Goal: Task Accomplishment & Management: Manage account settings

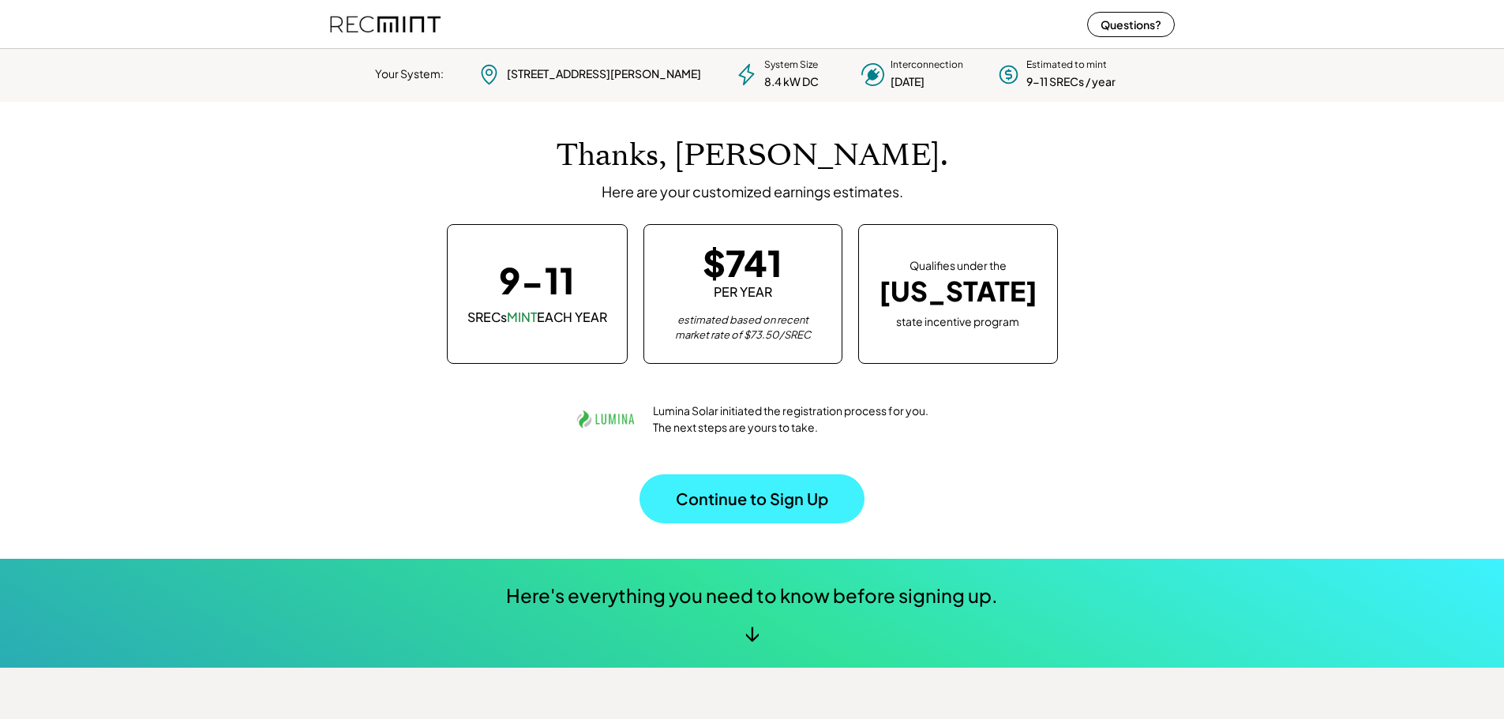
click at [752, 501] on button "Continue to Sign Up" at bounding box center [752, 499] width 225 height 49
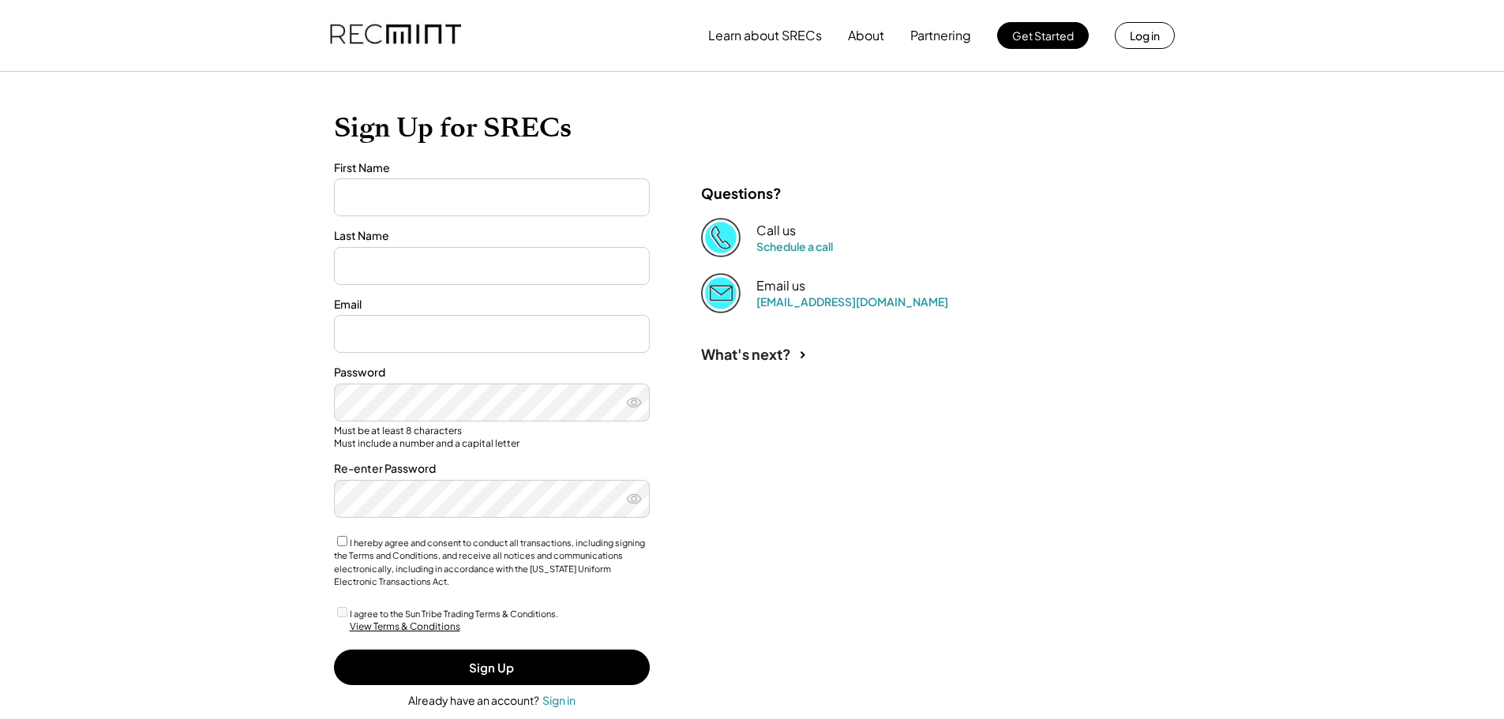
type input "****"
type input "*******"
type input "**********"
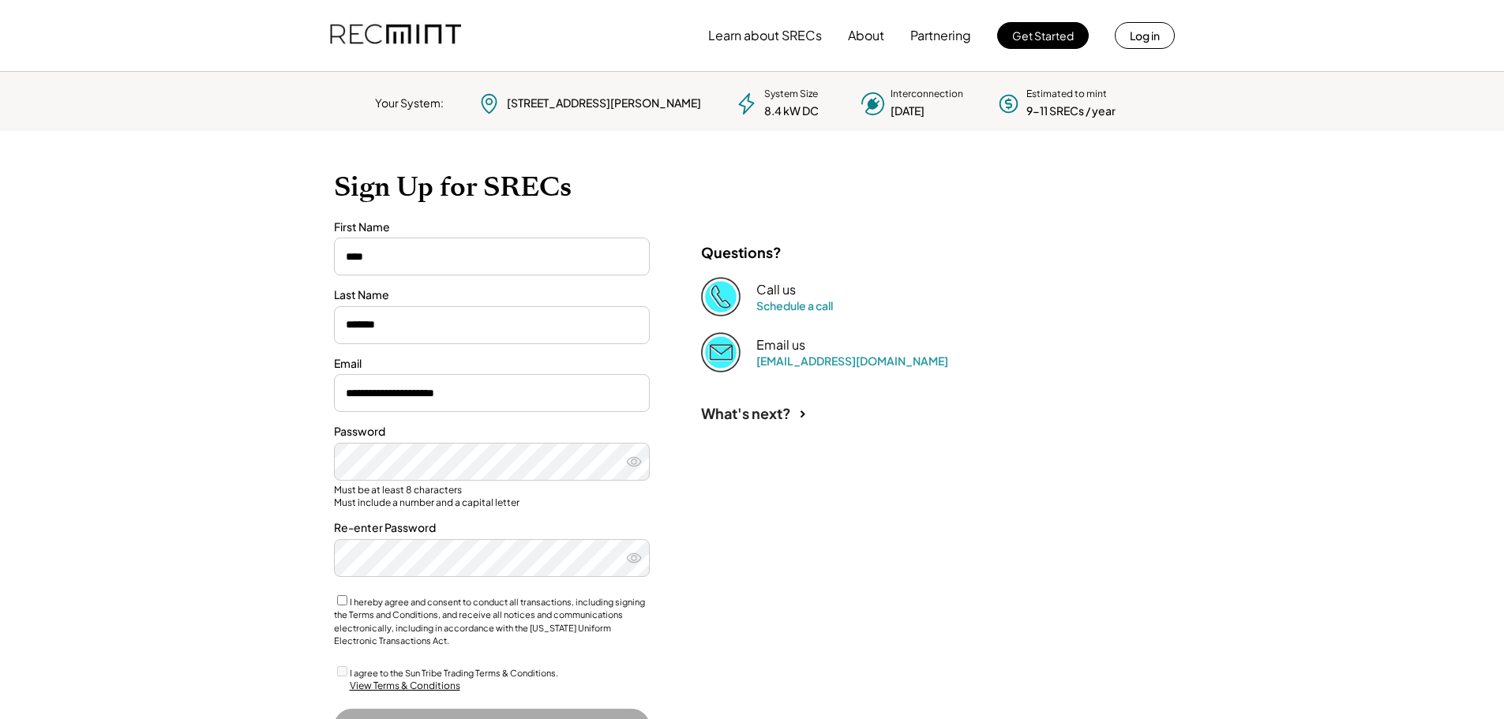
click at [716, 295] on img at bounding box center [720, 296] width 39 height 39
click at [776, 304] on link "Schedule a call" at bounding box center [795, 306] width 77 height 14
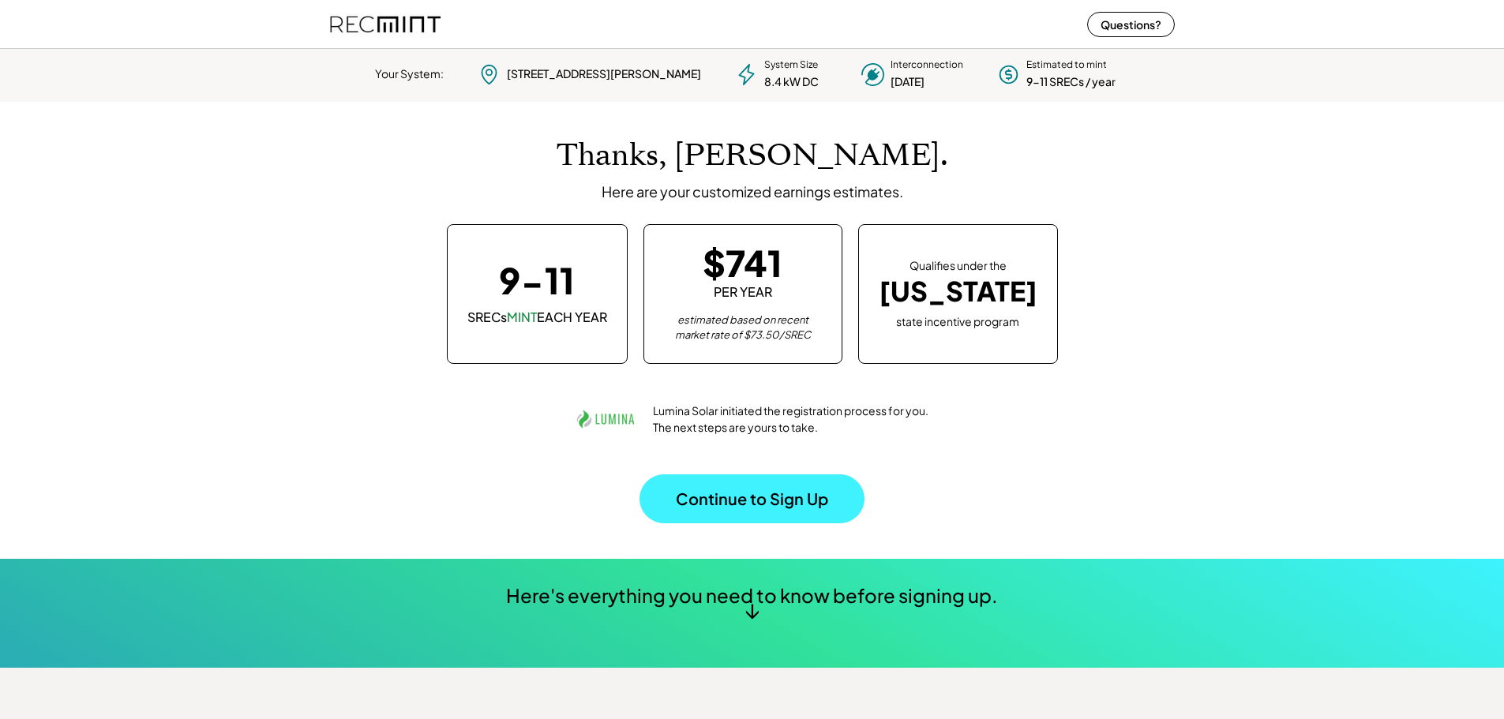
click at [748, 501] on button "Continue to Sign Up" at bounding box center [752, 499] width 225 height 49
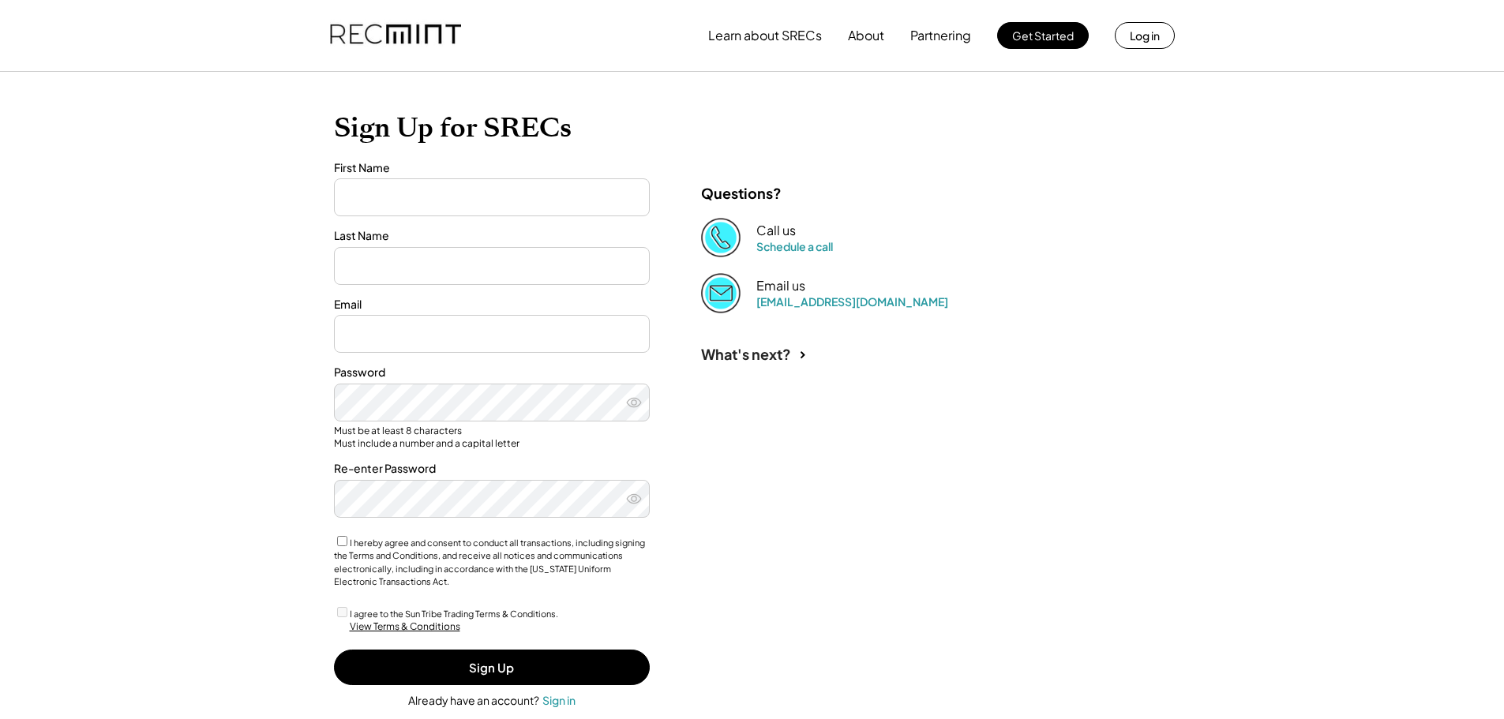
type input "****"
type input "*******"
type input "**********"
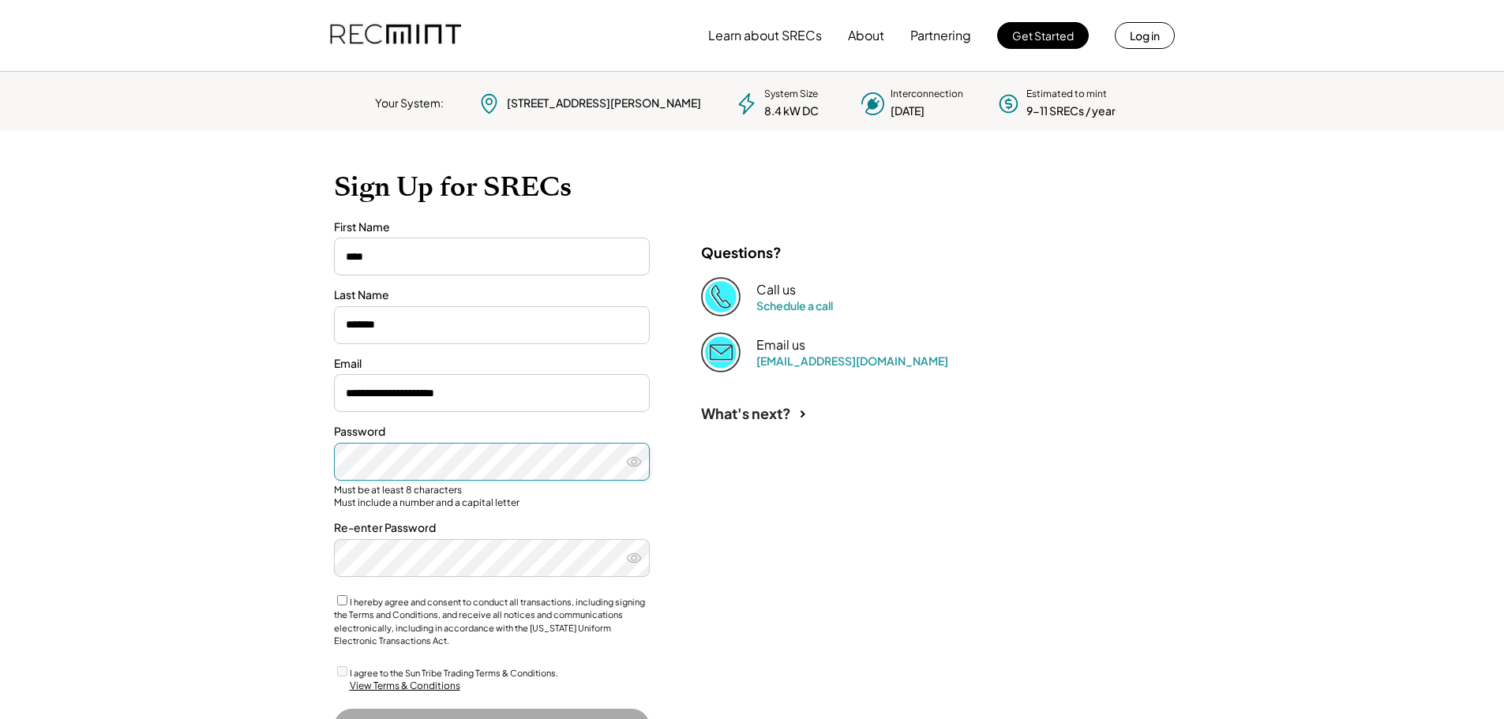
click at [632, 460] on icon at bounding box center [634, 462] width 16 height 16
click at [636, 558] on use at bounding box center [634, 558] width 14 height 9
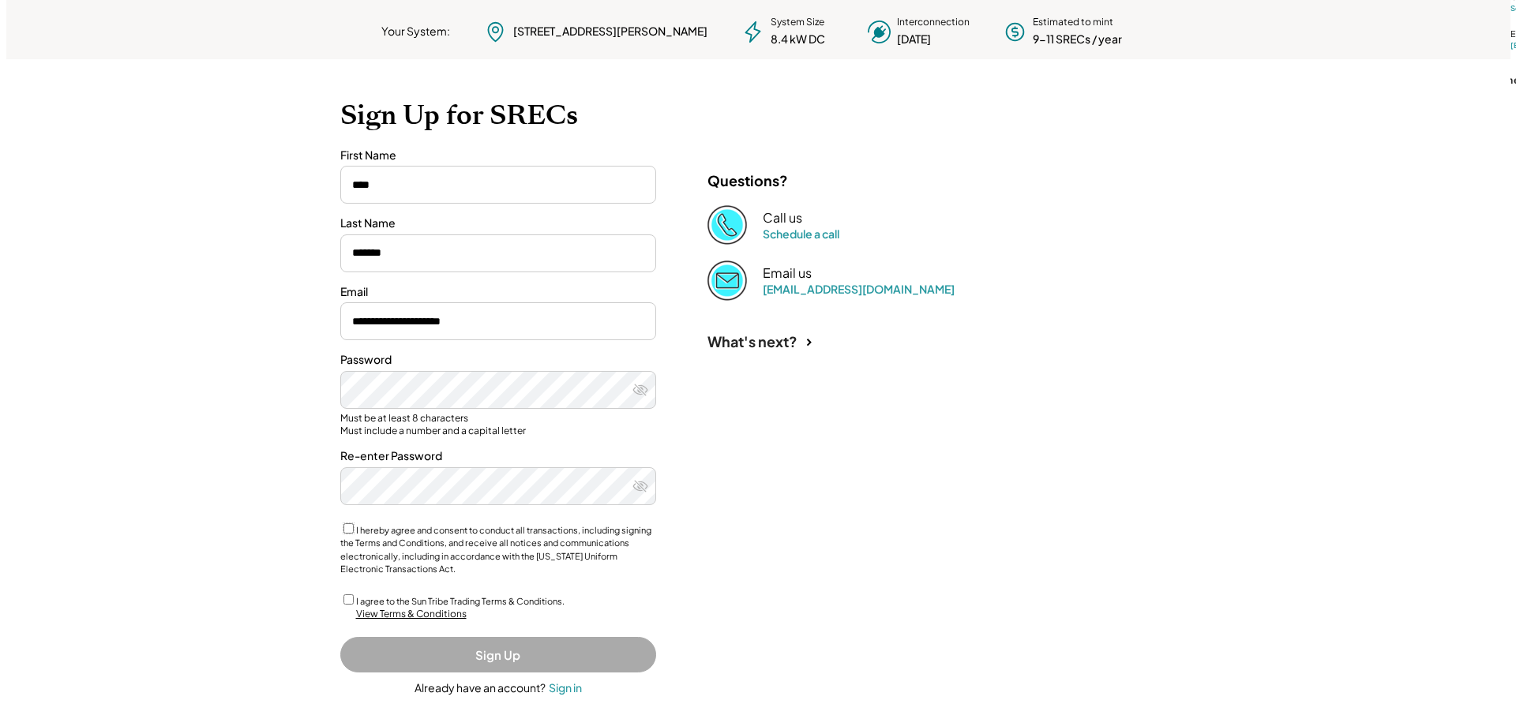
scroll to position [88, 0]
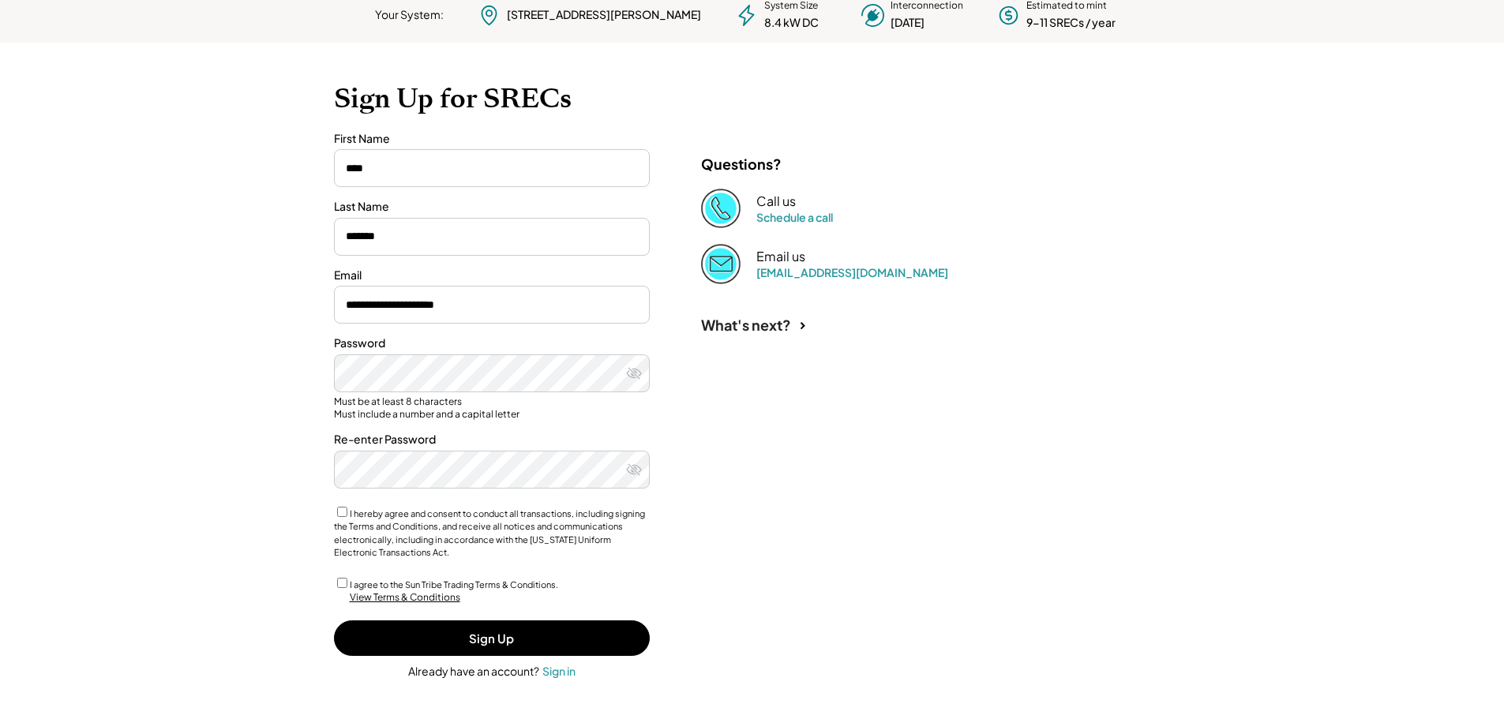
click at [423, 597] on div "View Terms & Conditions" at bounding box center [405, 598] width 111 height 13
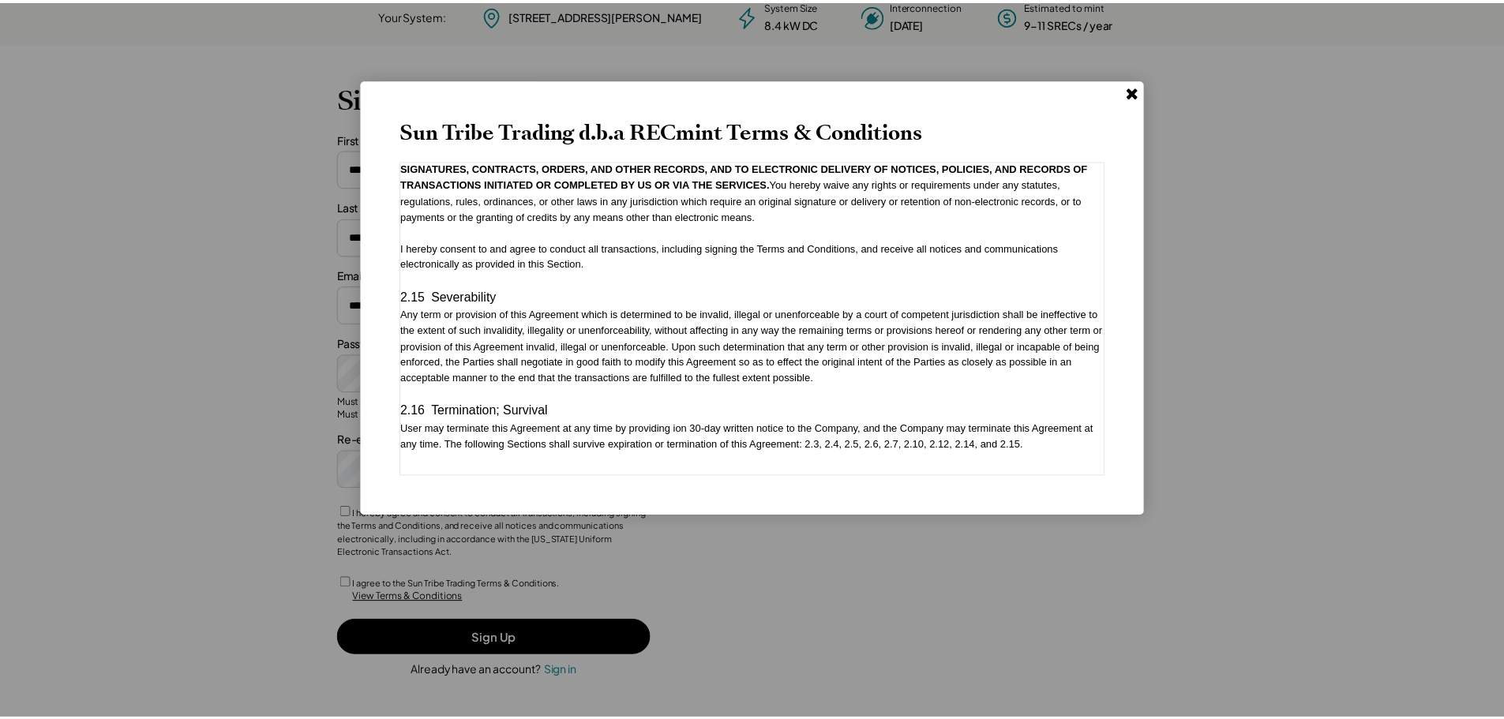
scroll to position [3615, 0]
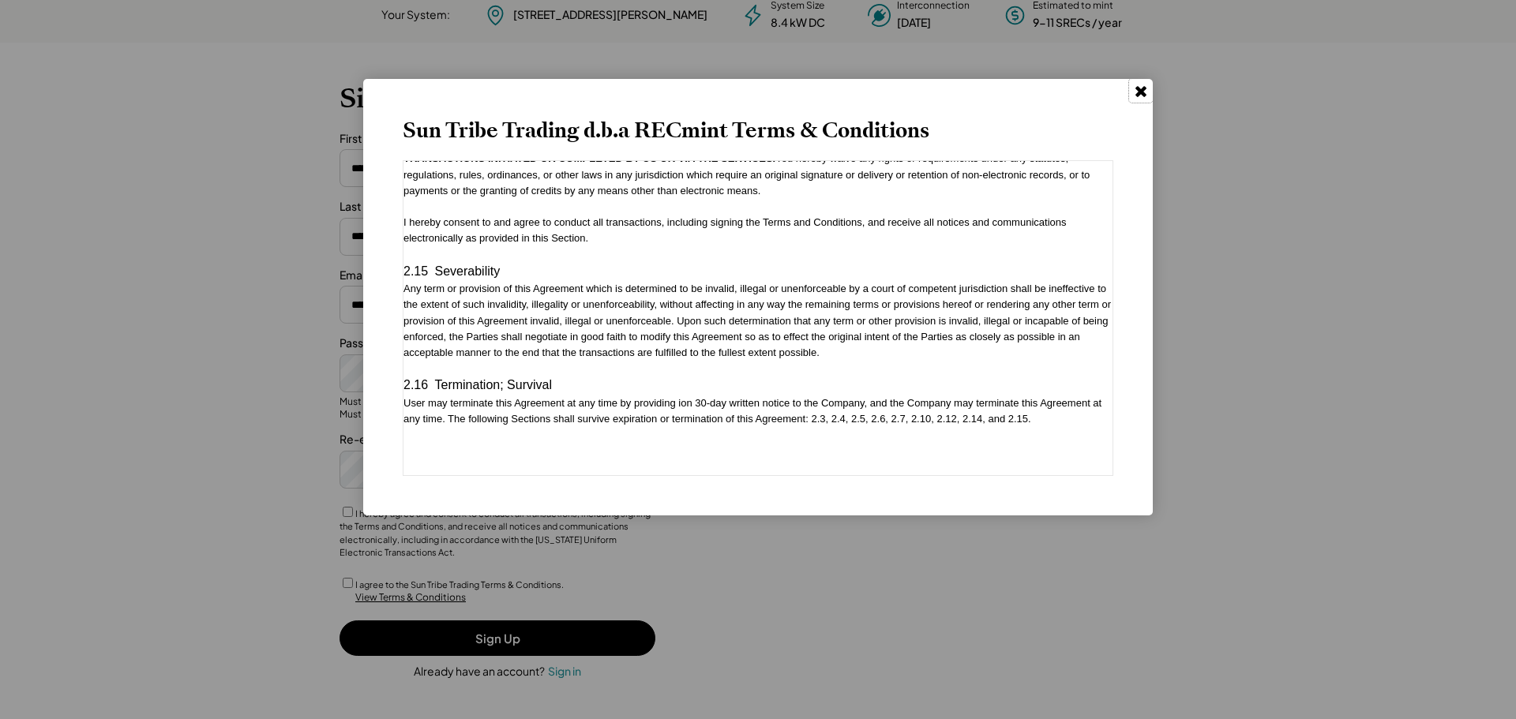
click at [1144, 90] on use at bounding box center [1141, 91] width 11 height 11
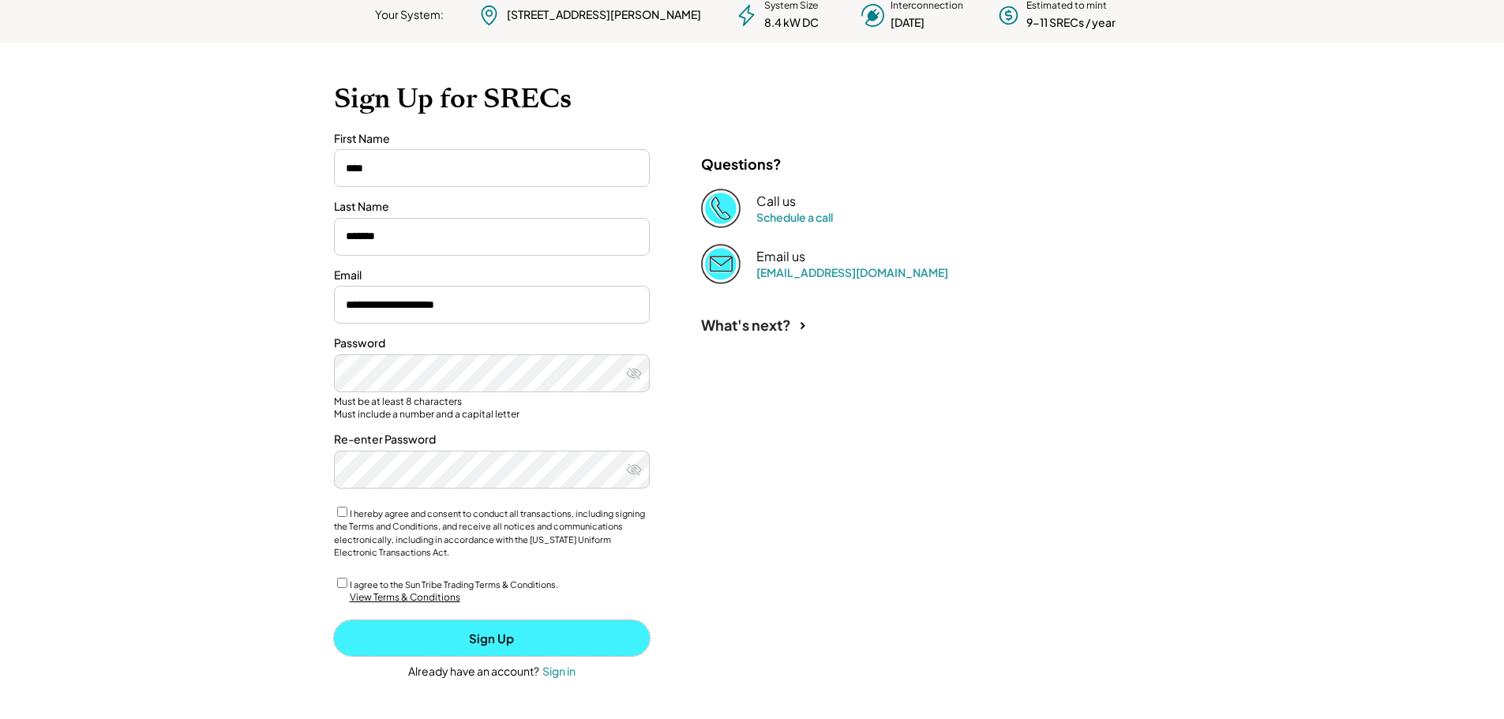
click at [488, 637] on button "Sign Up" at bounding box center [492, 639] width 316 height 36
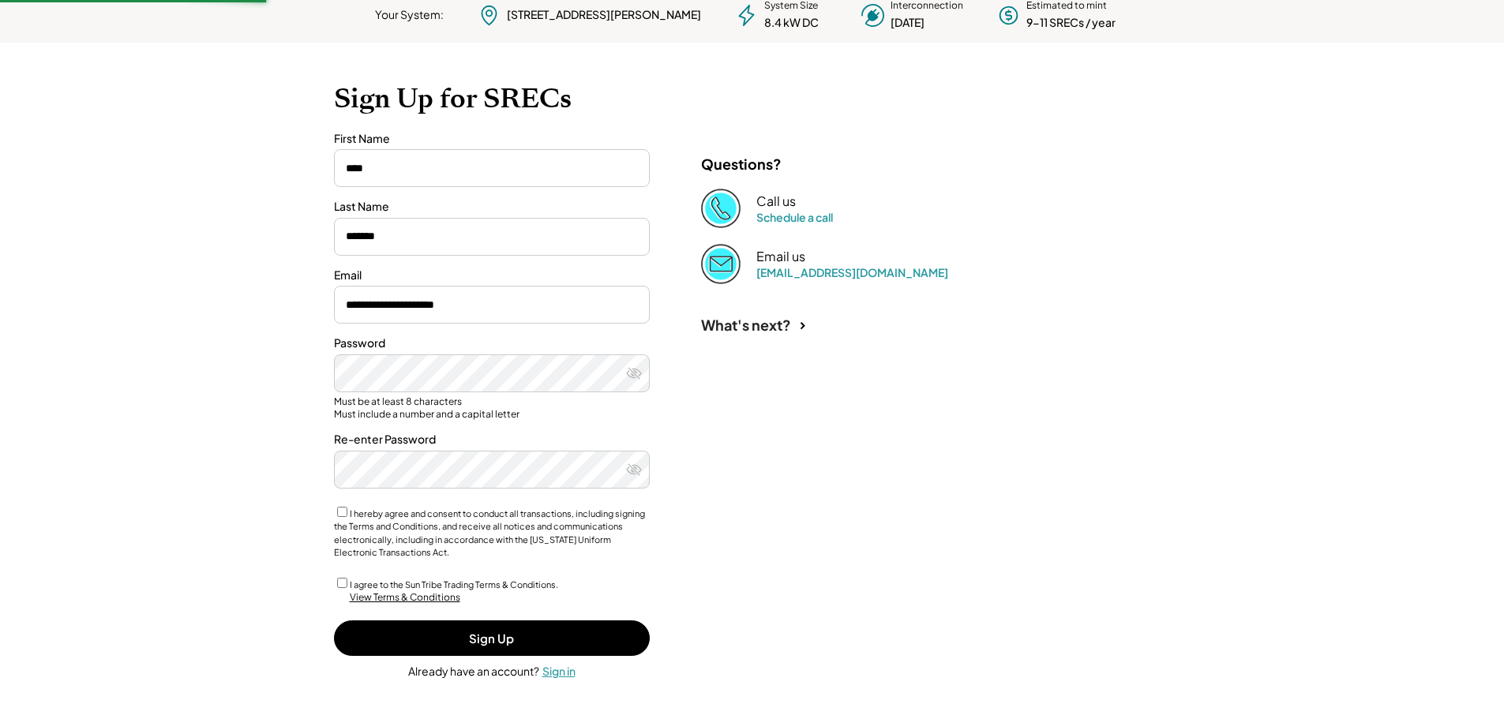
click at [564, 670] on div "Sign in" at bounding box center [559, 671] width 33 height 14
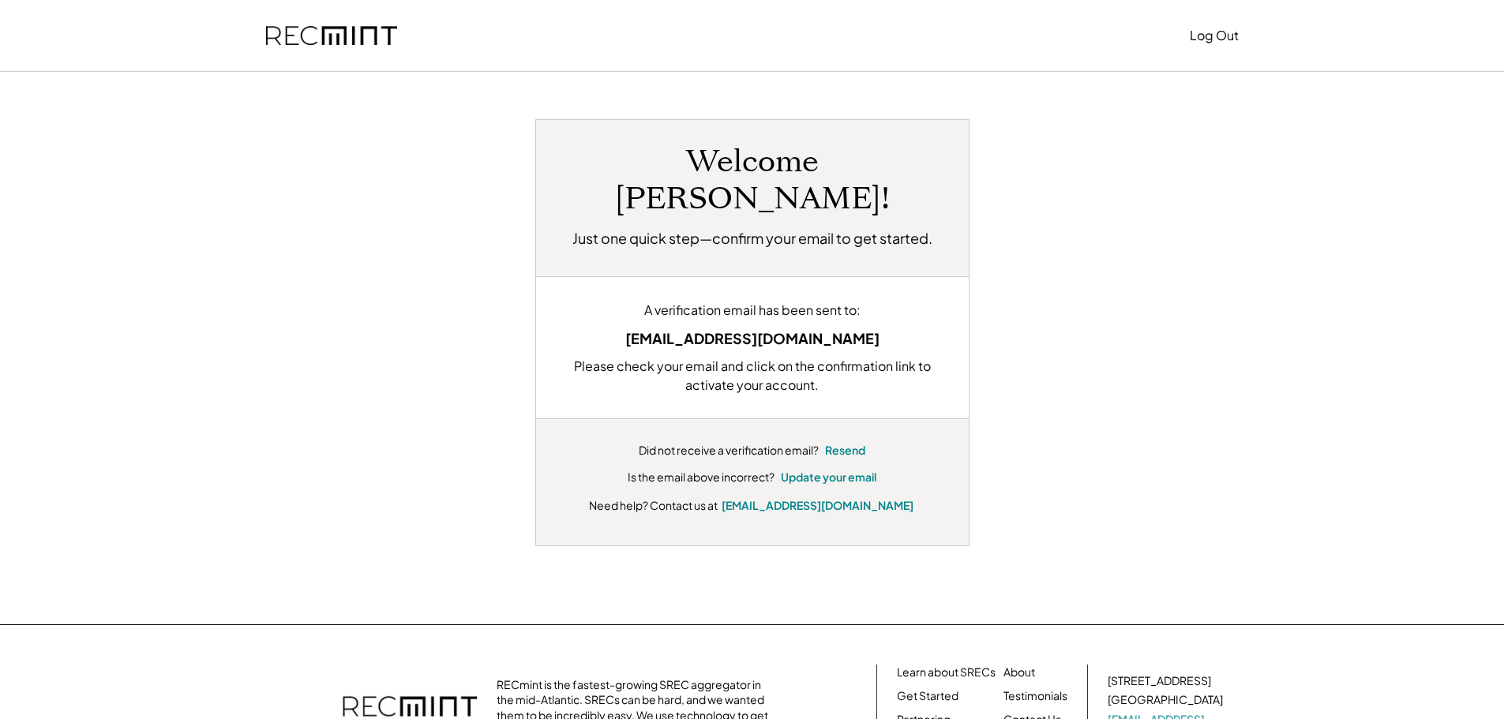
click at [770, 359] on div "A verification email has been sent to: [EMAIL_ADDRESS][DOMAIN_NAME] Please chec…" at bounding box center [752, 347] width 433 height 143
click at [757, 359] on div "A verification email has been sent to: [EMAIL_ADDRESS][DOMAIN_NAME] Please chec…" at bounding box center [752, 347] width 433 height 143
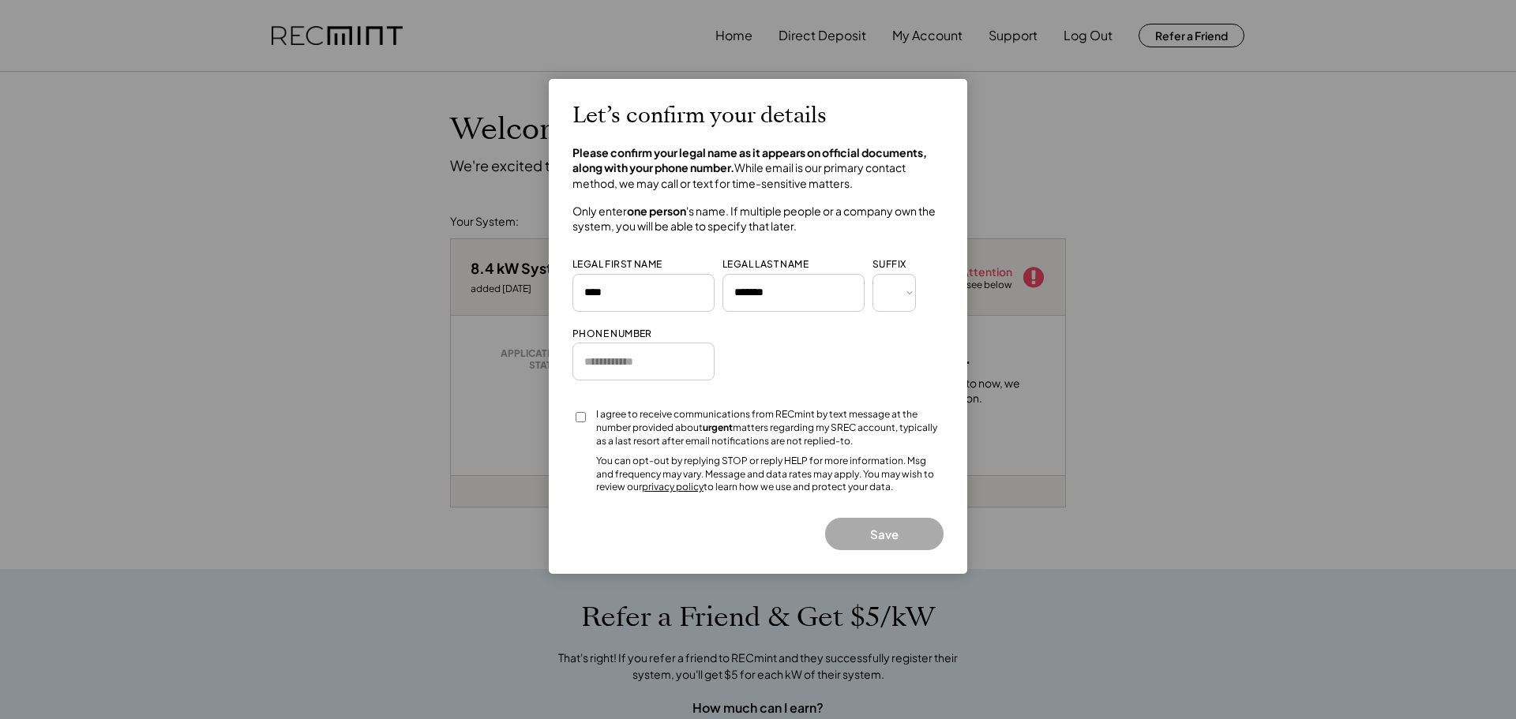
click at [607, 355] on input "input" at bounding box center [644, 362] width 142 height 38
type input "**********"
click at [886, 533] on button "Save" at bounding box center [884, 534] width 118 height 32
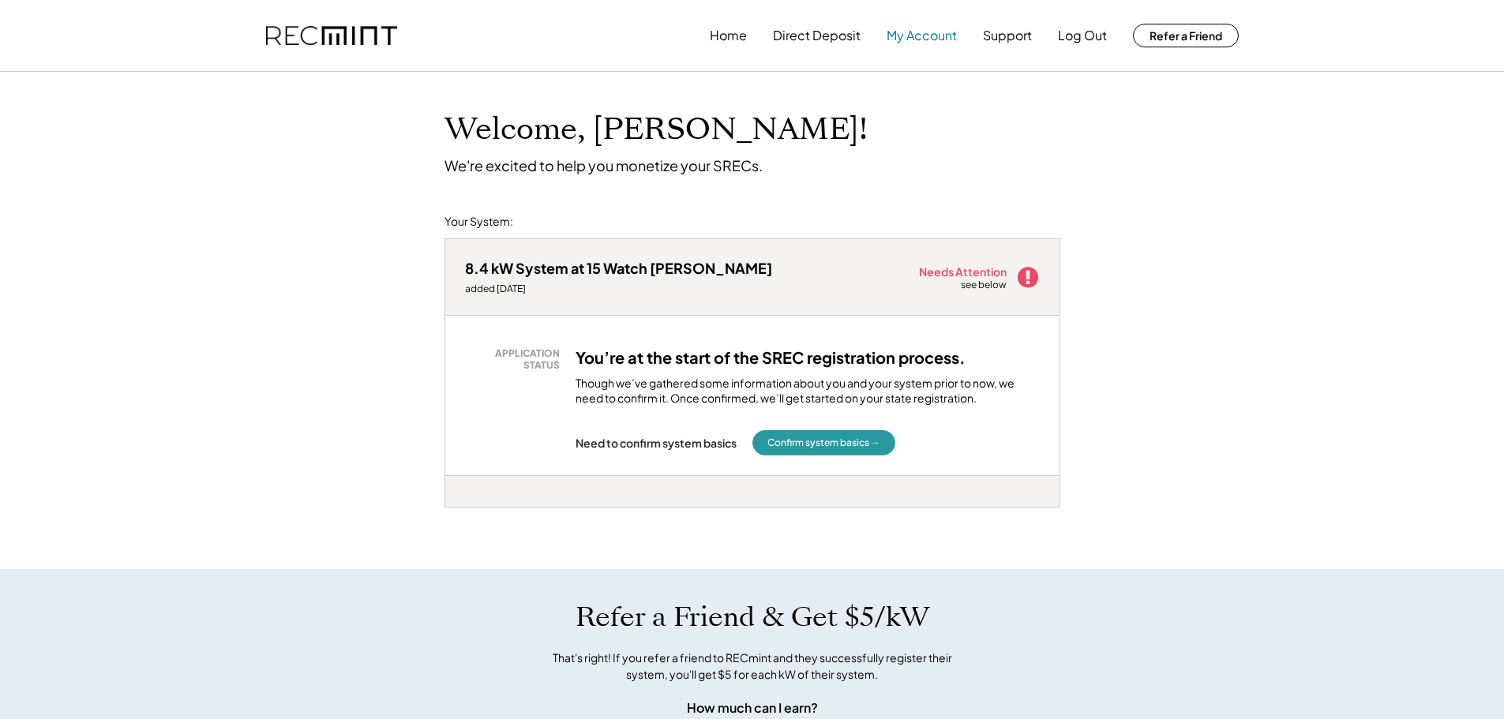
click at [911, 35] on button "My Account" at bounding box center [922, 36] width 70 height 32
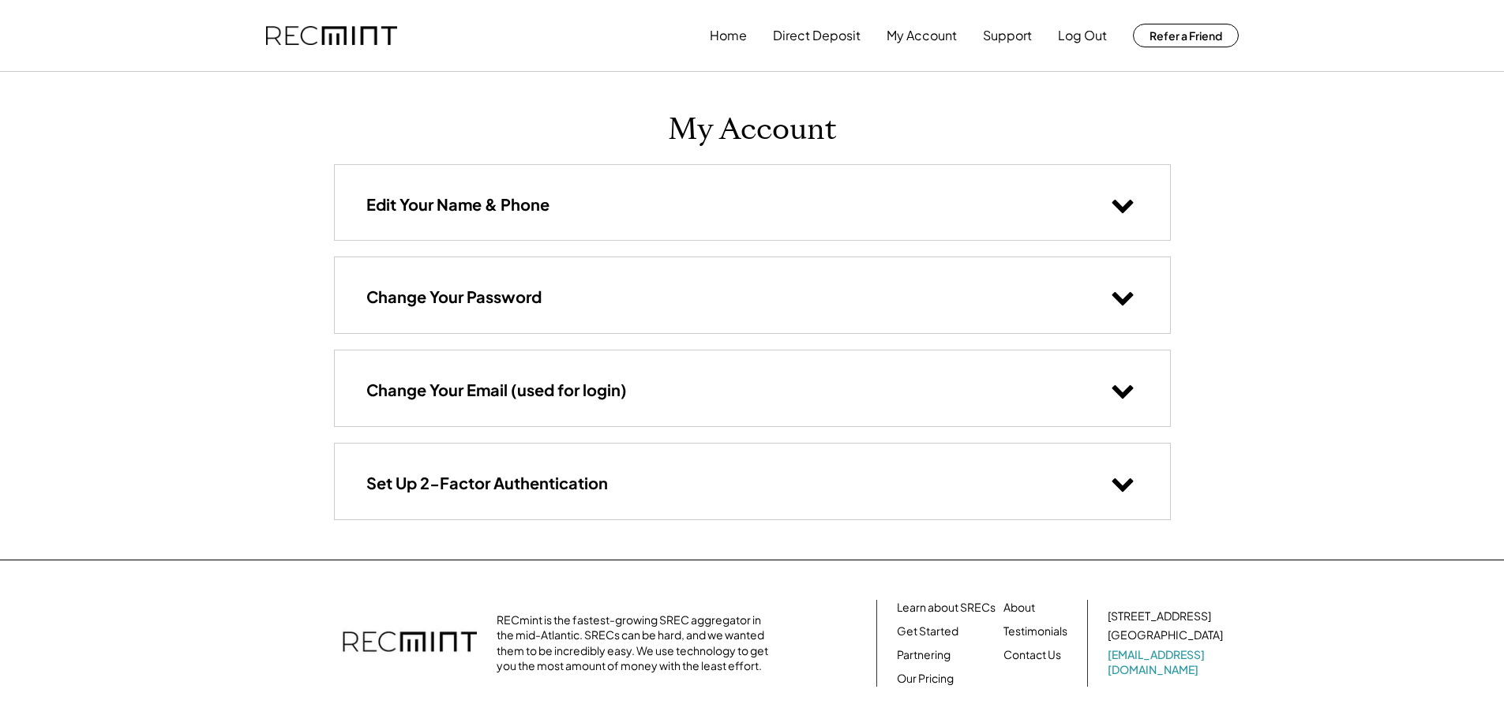
click at [1127, 295] on use at bounding box center [1122, 298] width 21 height 13
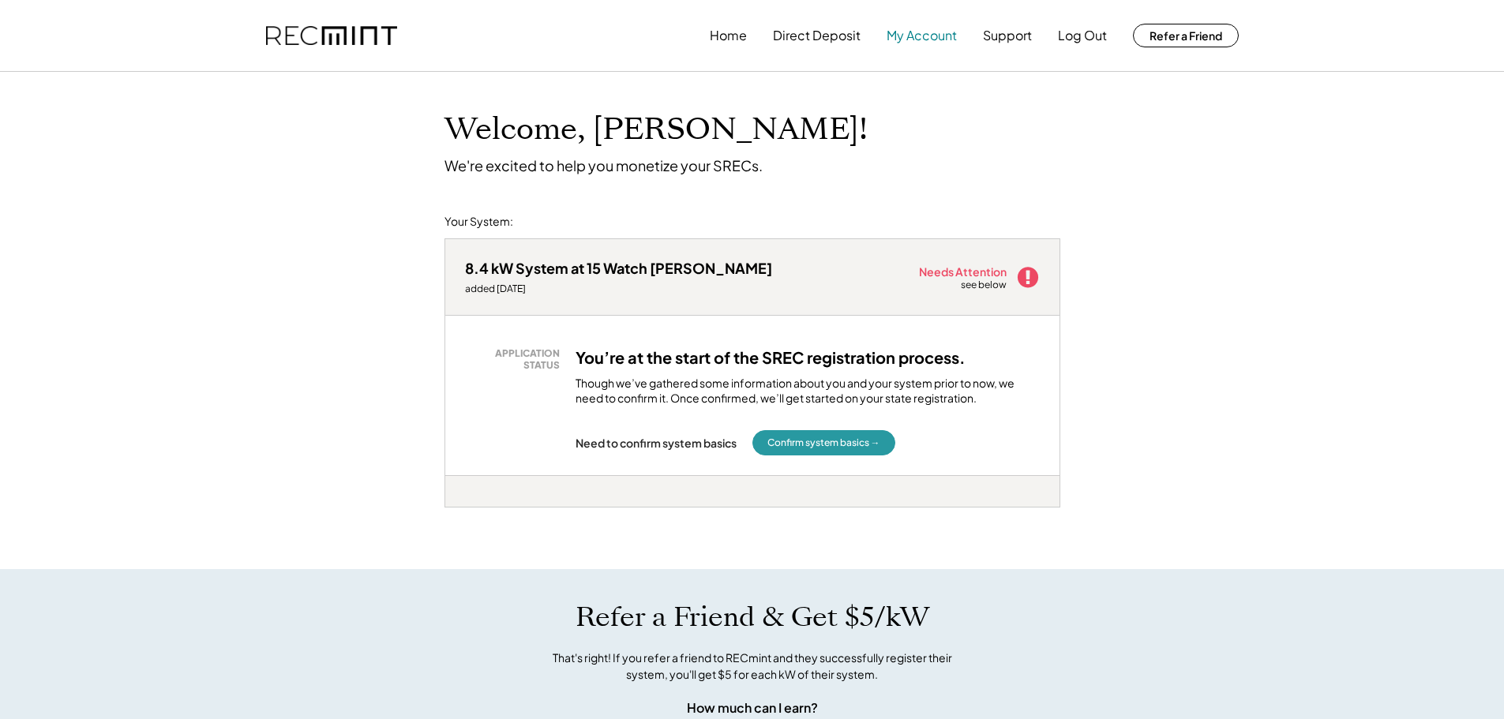
click at [914, 24] on button "My Account" at bounding box center [922, 36] width 70 height 32
click at [913, 37] on button "My Account" at bounding box center [922, 36] width 70 height 32
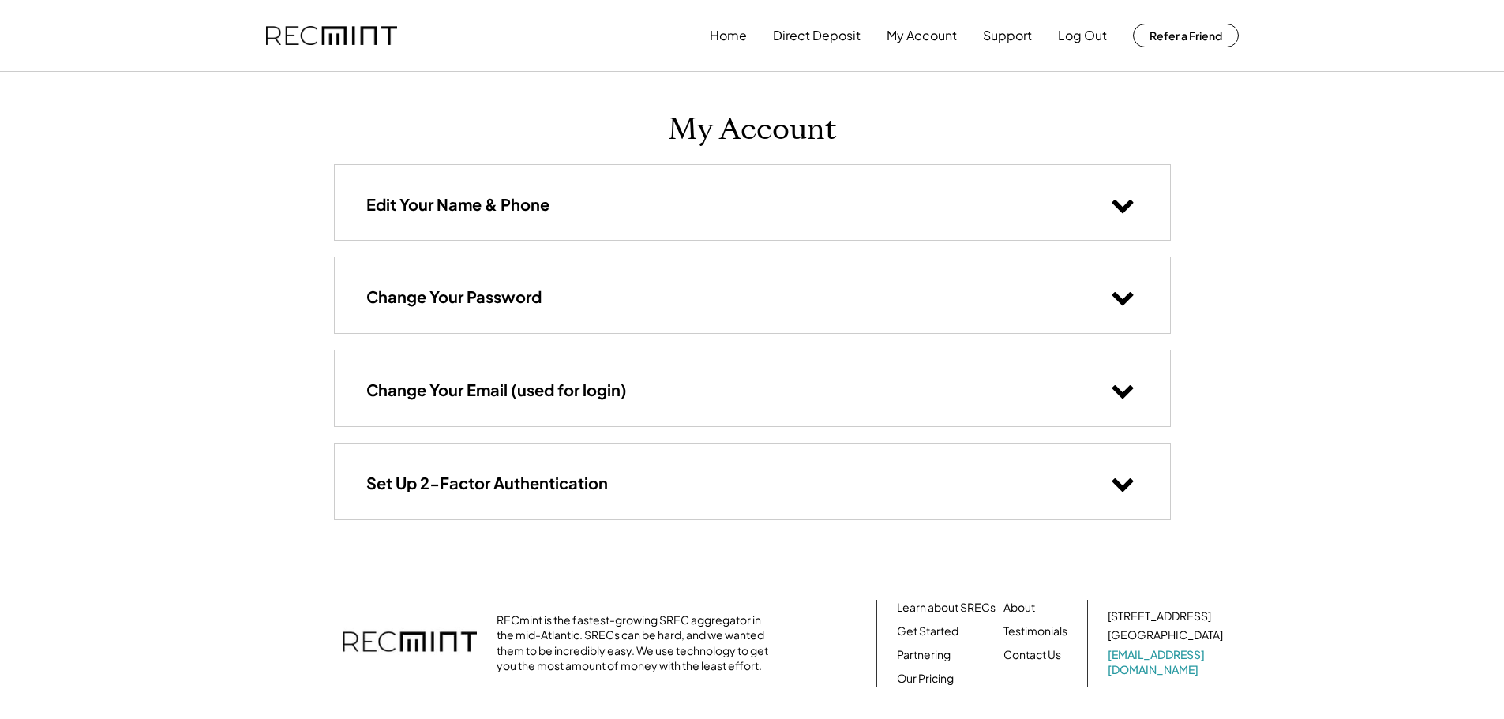
click at [1123, 392] on icon at bounding box center [1123, 390] width 24 height 24
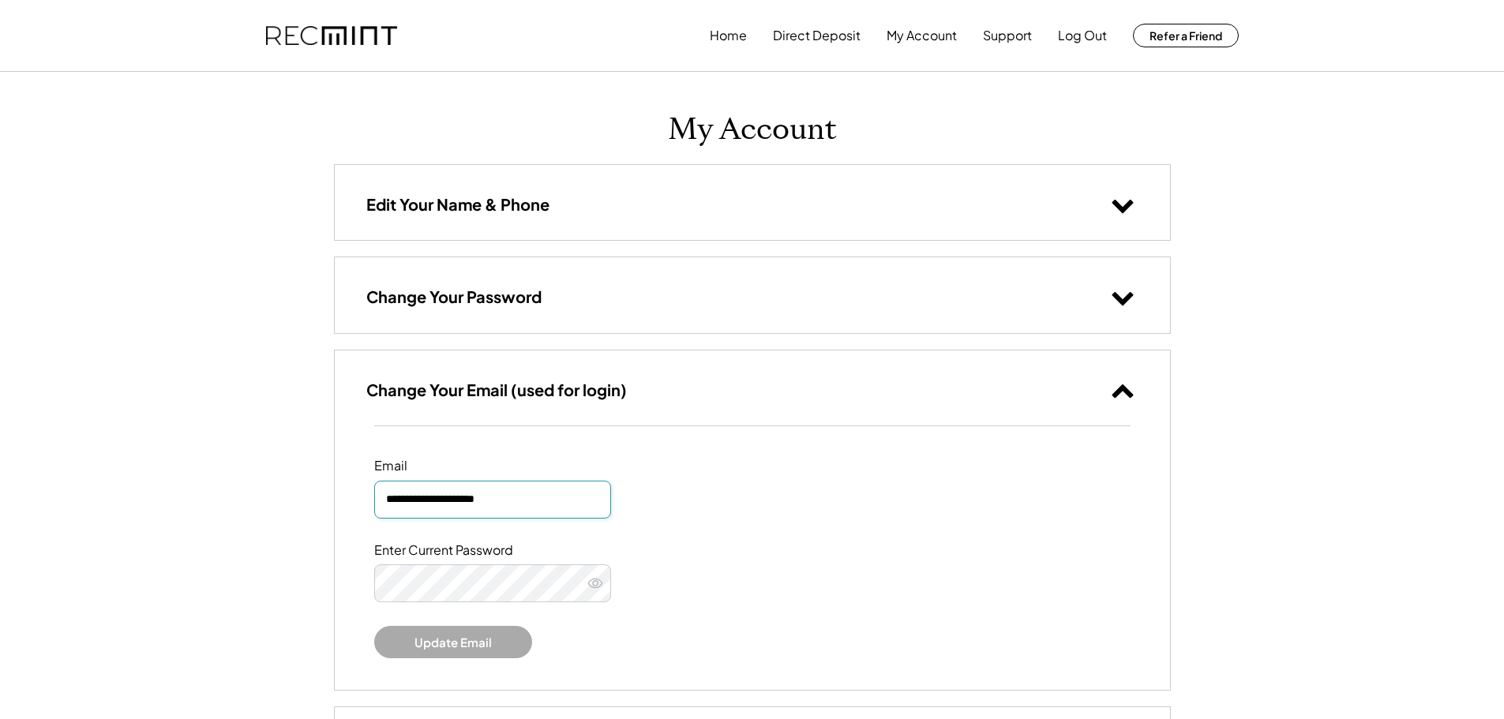
click at [404, 499] on input "**********" at bounding box center [492, 500] width 237 height 38
type input "**********"
click at [595, 581] on use at bounding box center [595, 584] width 14 height 9
click at [595, 581] on use at bounding box center [595, 584] width 15 height 12
click at [600, 582] on use at bounding box center [595, 584] width 14 height 9
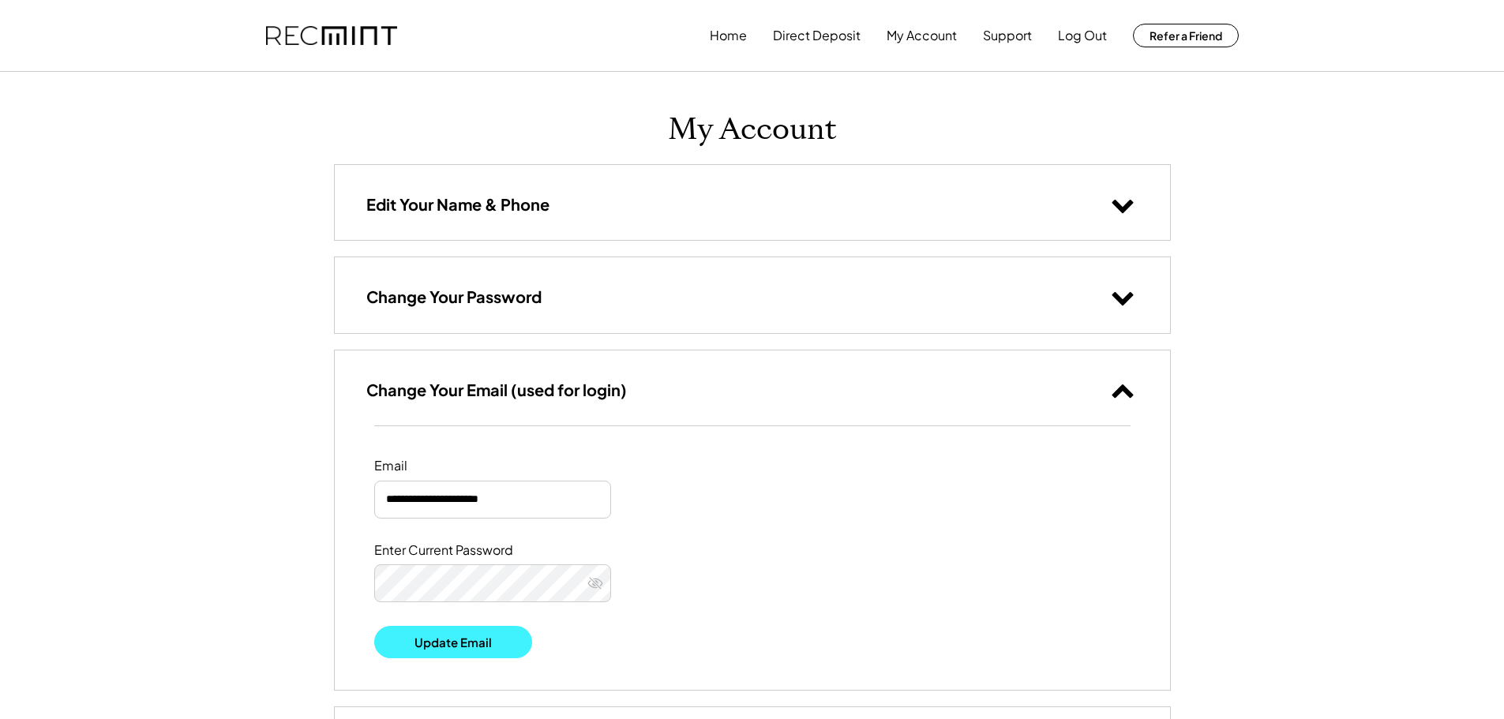
click at [469, 640] on button "Update Email" at bounding box center [453, 642] width 158 height 32
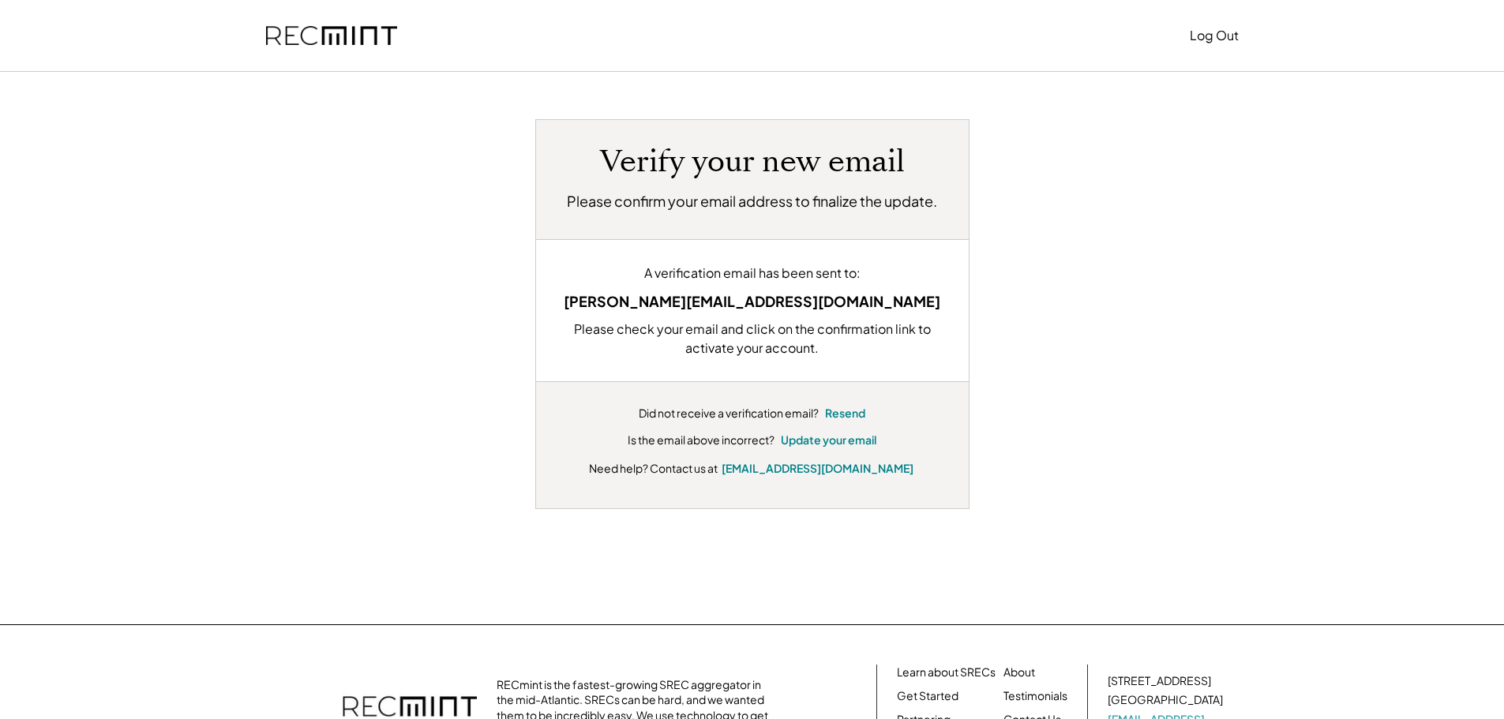
drag, startPoint x: 1503, startPoint y: 359, endPoint x: 1504, endPoint y: 397, distance: 38.7
click at [1504, 397] on html "Log Out Verify your new email Please confirm your email address to finalize the…" at bounding box center [752, 359] width 1504 height 719
click at [1233, 208] on div "Verify your new email Please confirm your email address to finalize the update.…" at bounding box center [752, 314] width 979 height 390
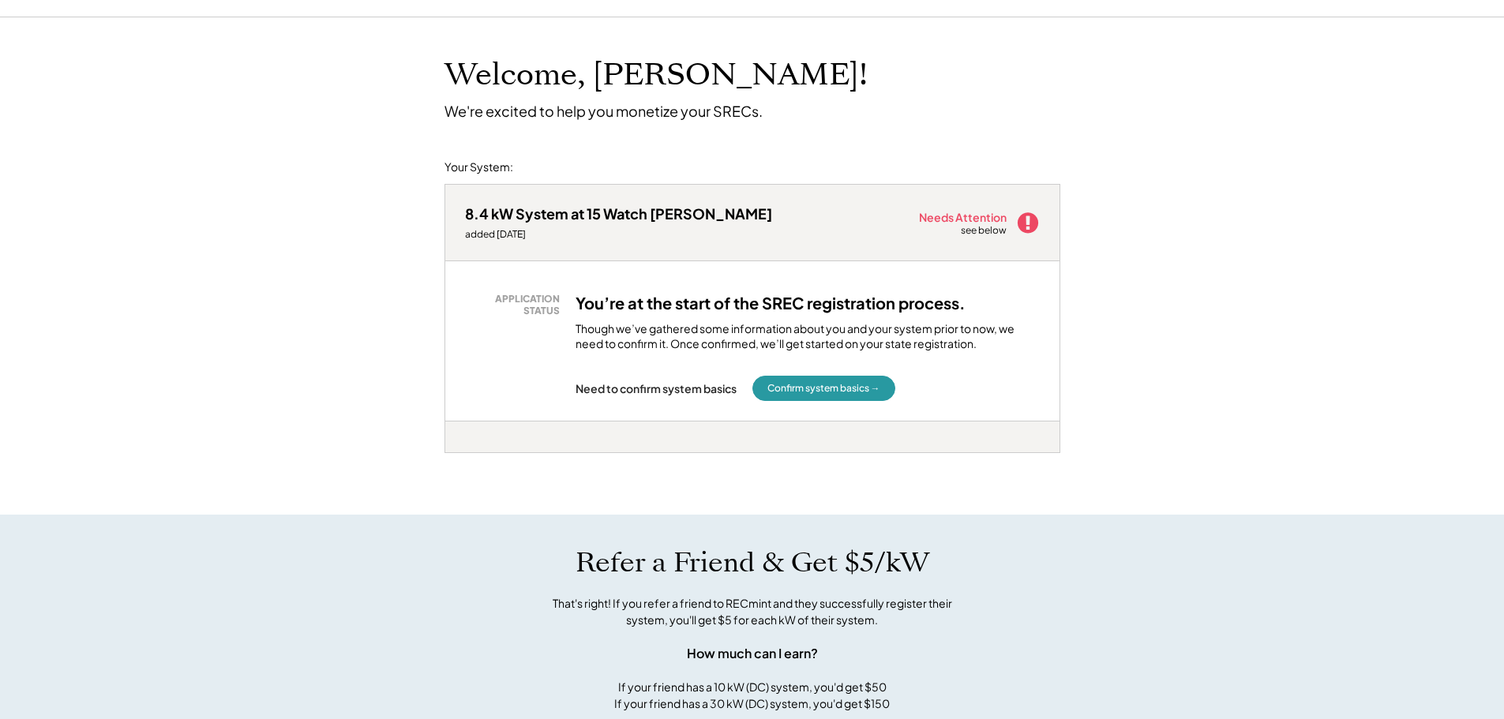
scroll to position [69, 0]
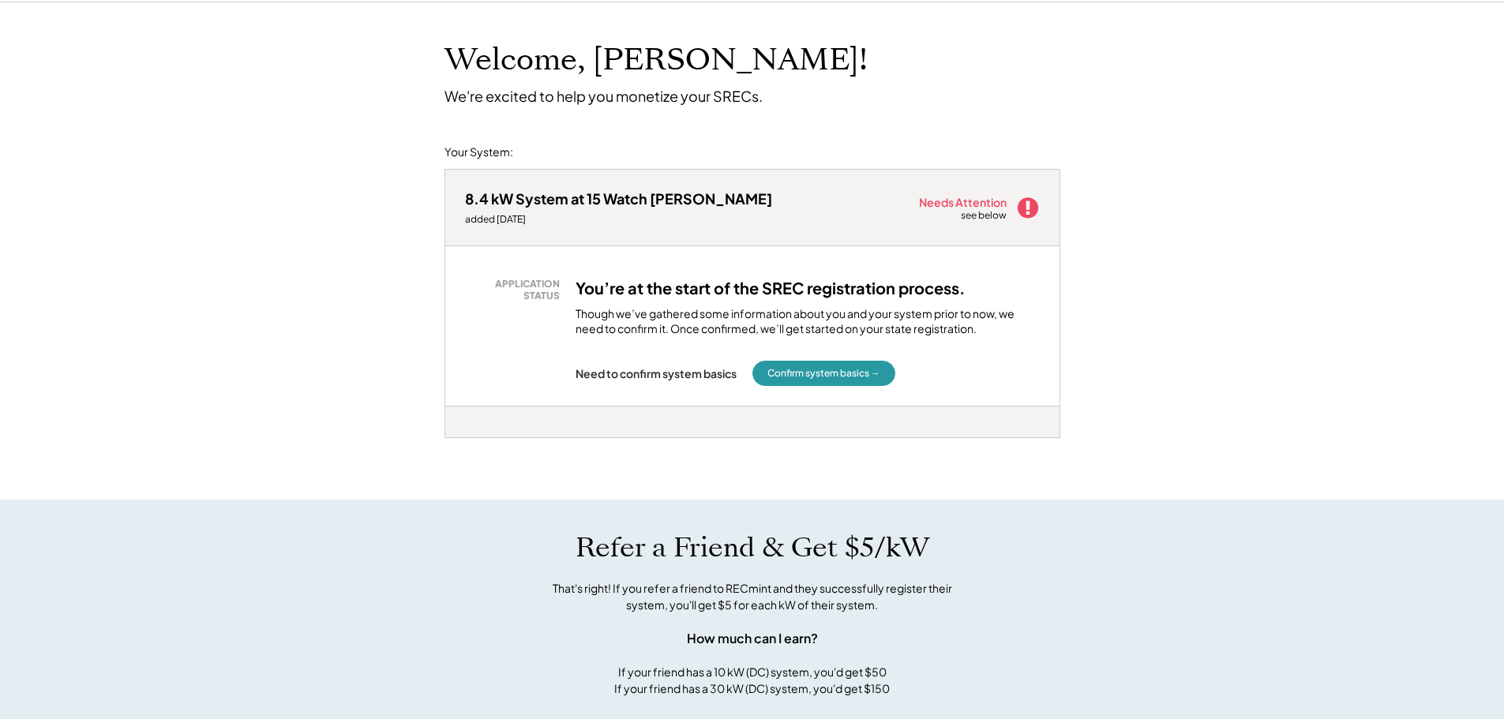
click at [1031, 206] on use at bounding box center [1027, 207] width 21 height 21
click at [1031, 205] on use at bounding box center [1027, 207] width 21 height 21
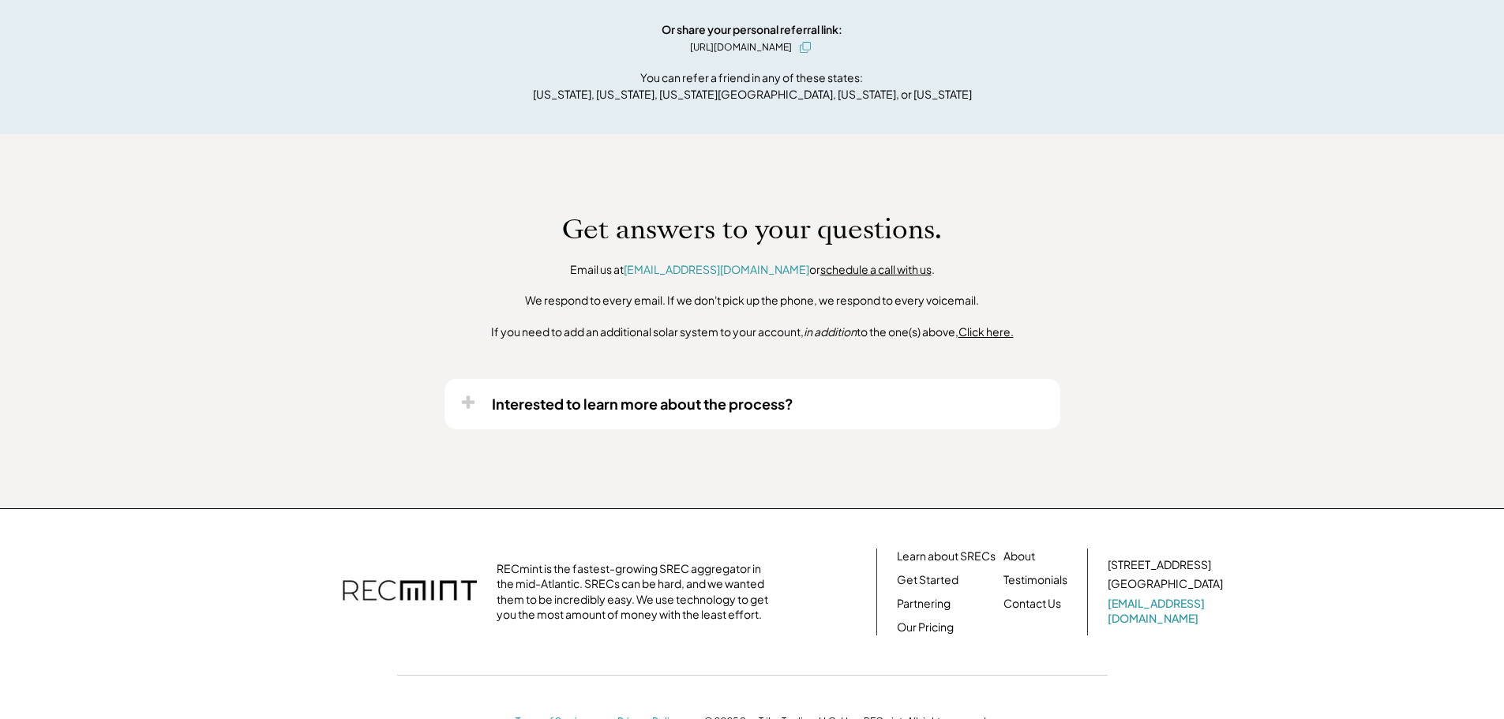
scroll to position [877, 0]
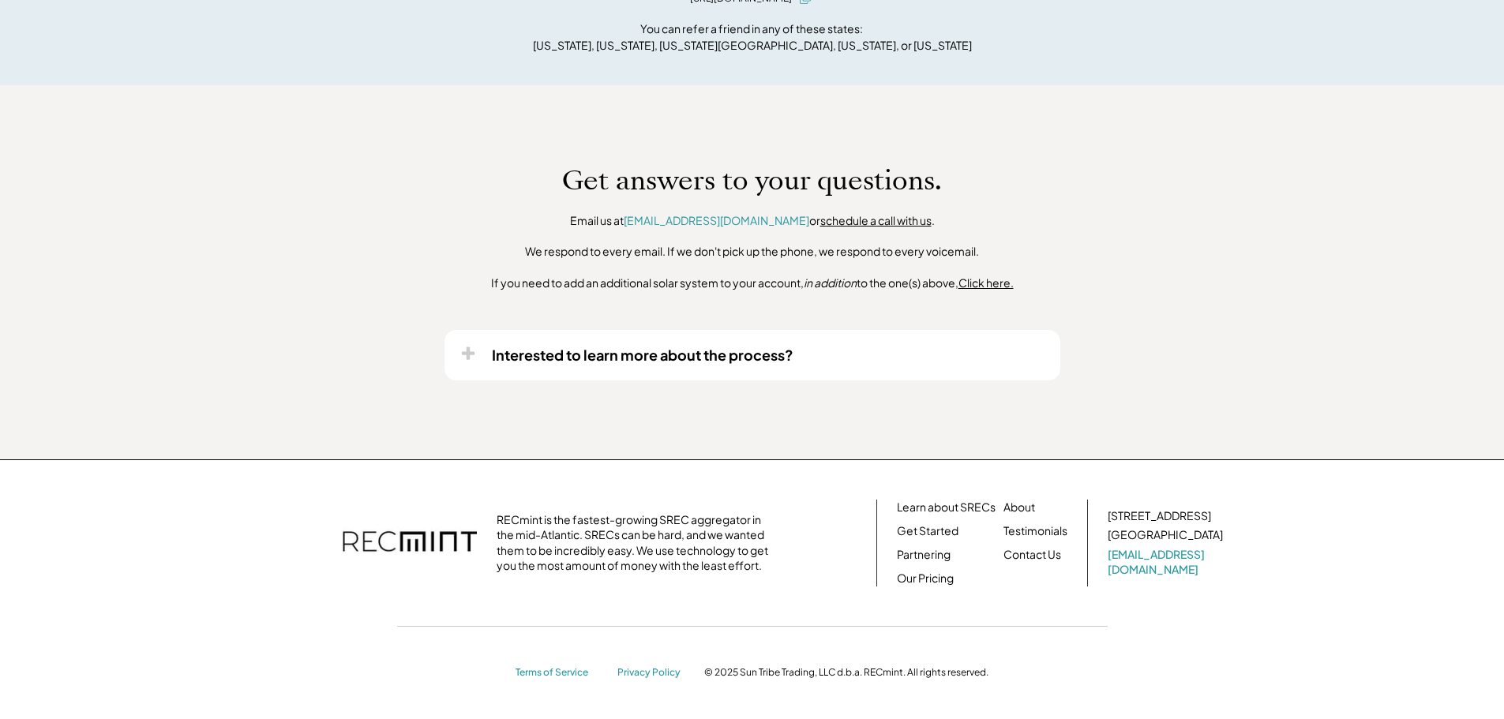
click at [710, 359] on div "Interested to learn more about the process?" at bounding box center [643, 355] width 302 height 18
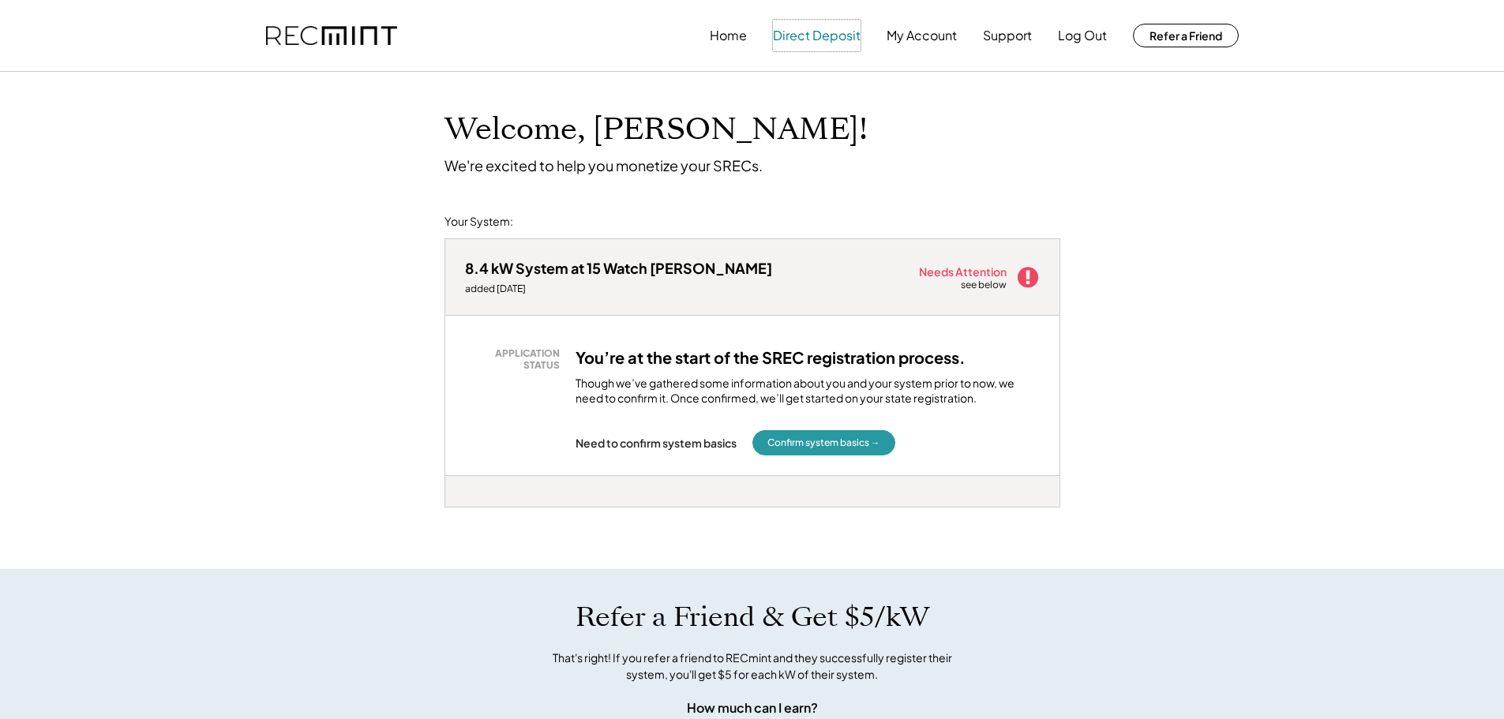
click at [828, 35] on button "Direct Deposit" at bounding box center [817, 36] width 88 height 32
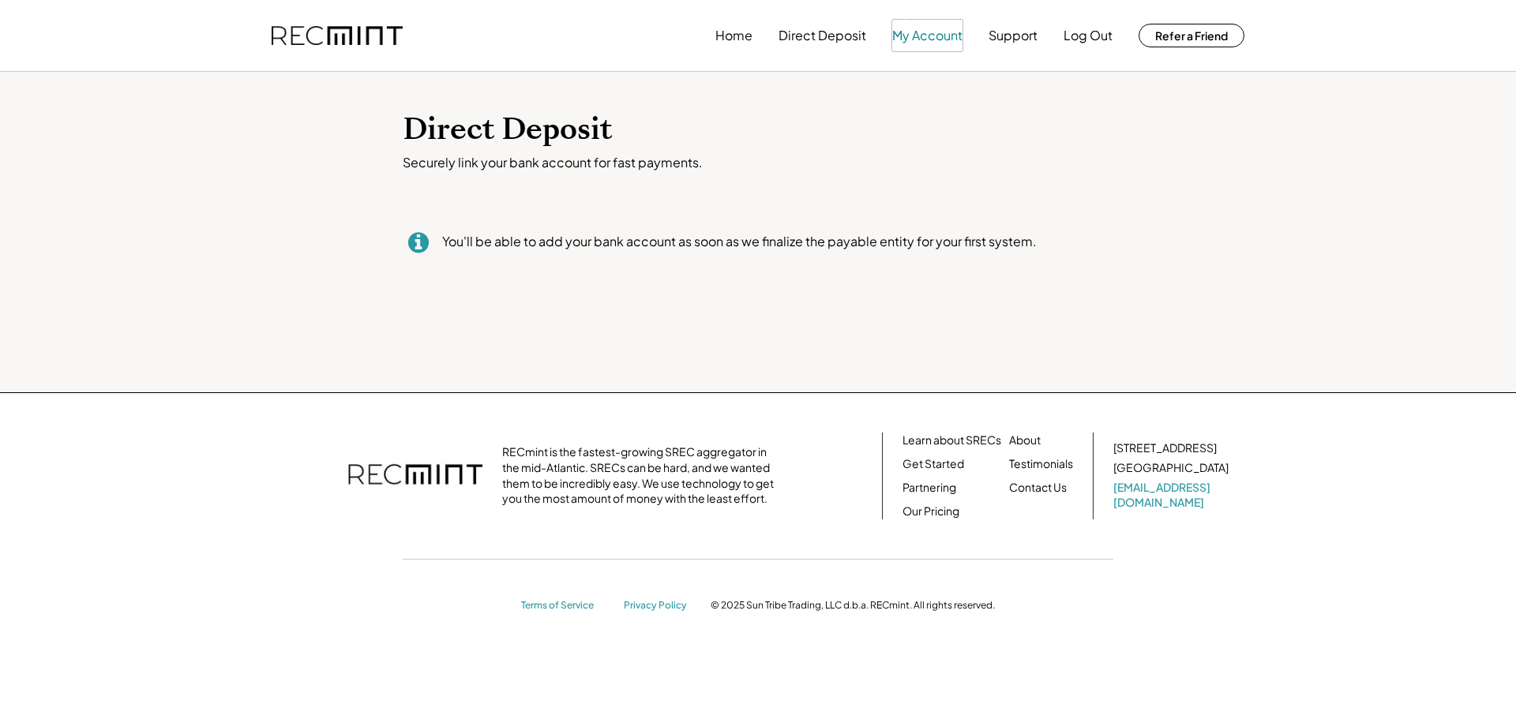
click at [935, 35] on button "My Account" at bounding box center [927, 36] width 70 height 32
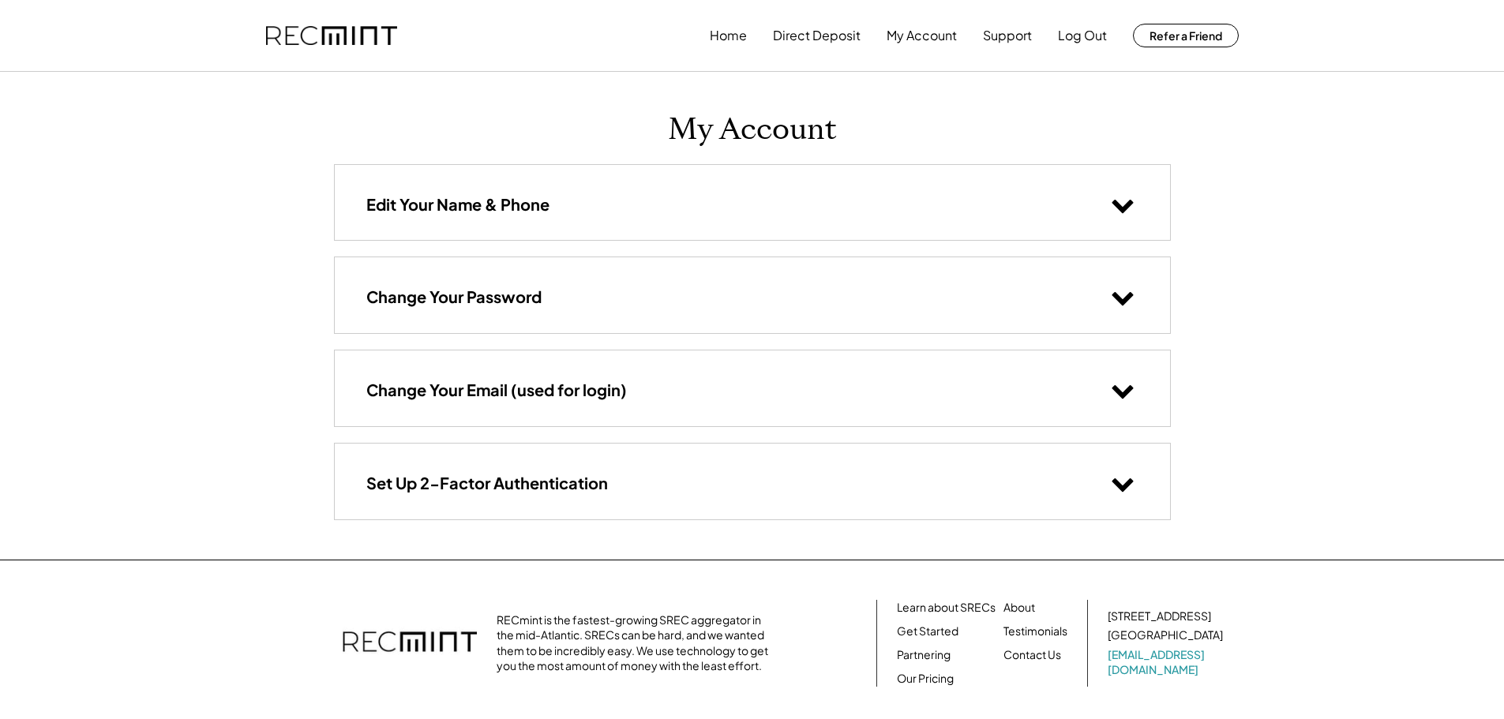
click at [1118, 205] on use at bounding box center [1122, 206] width 21 height 13
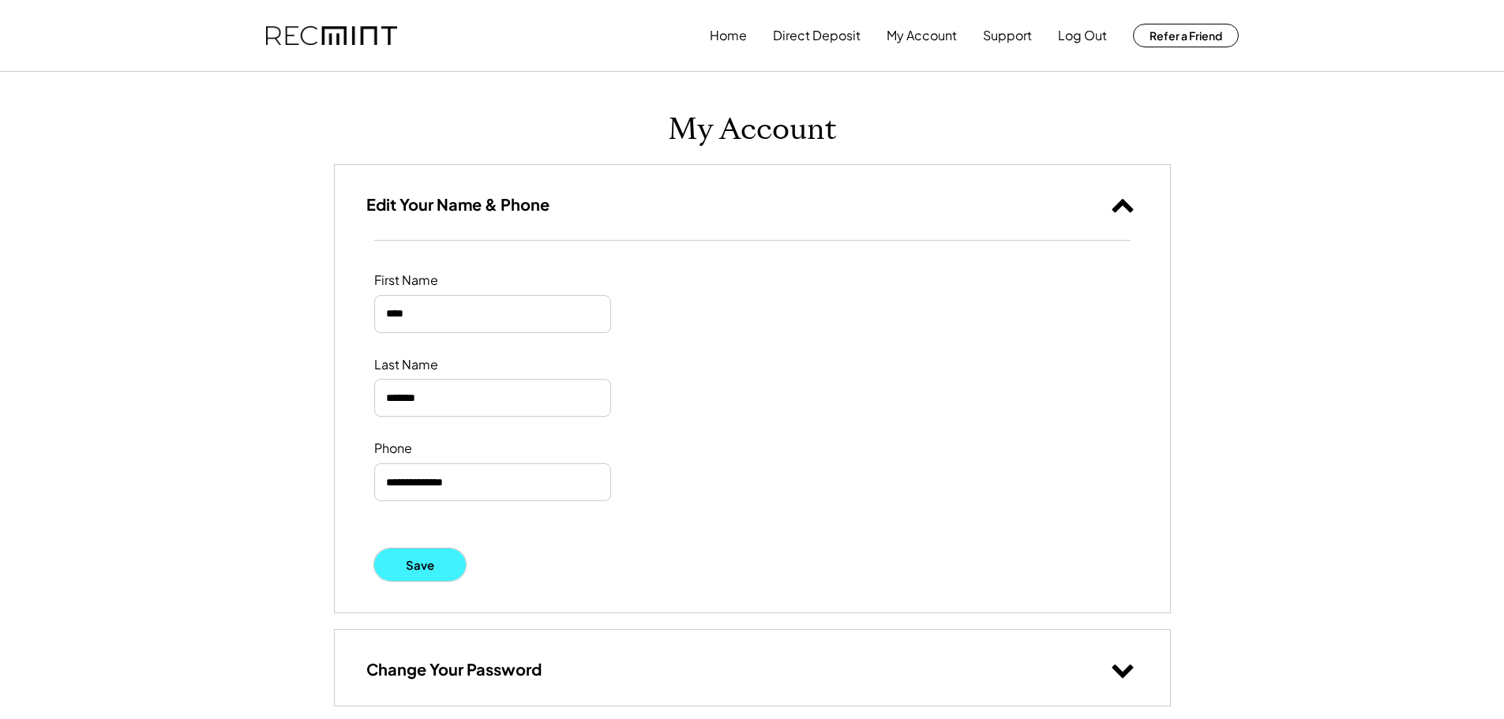
click at [441, 562] on button "Save" at bounding box center [420, 565] width 92 height 32
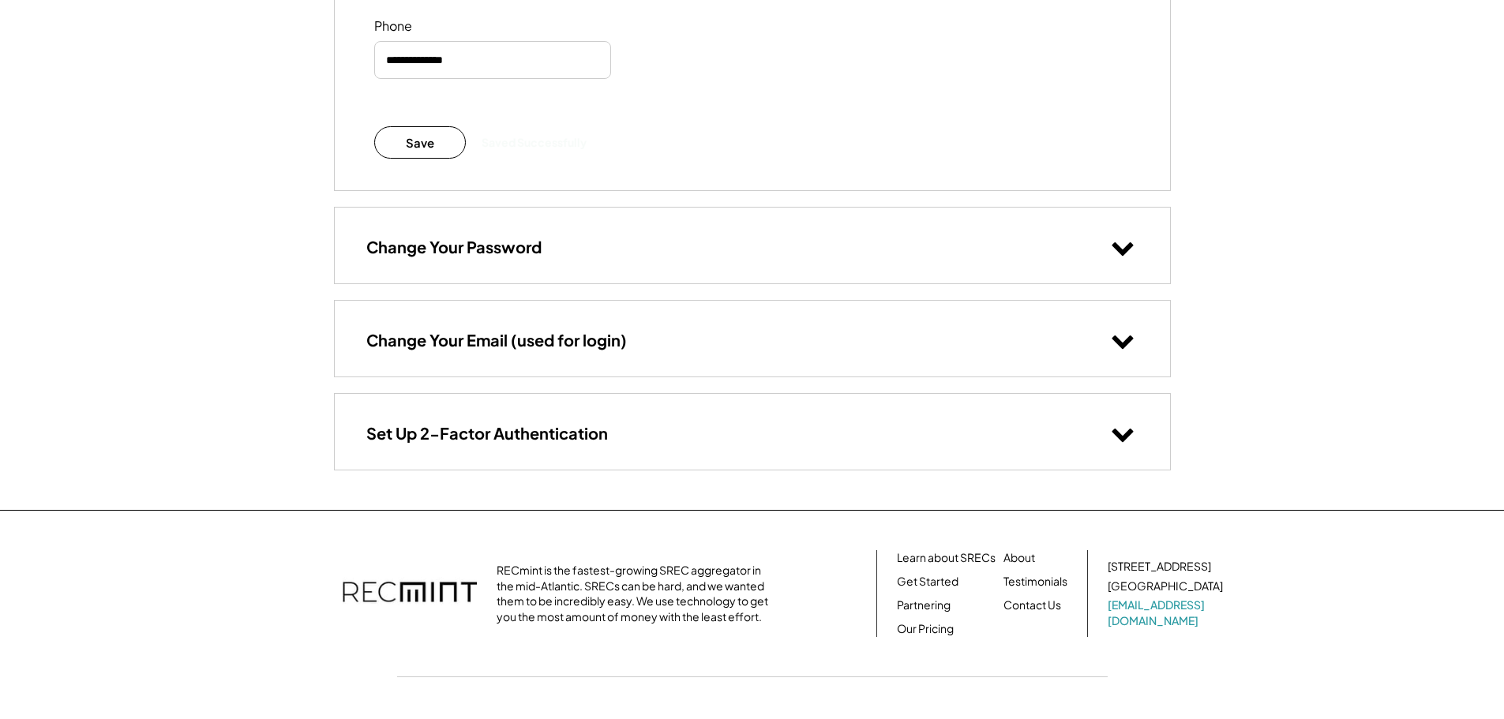
scroll to position [430, 0]
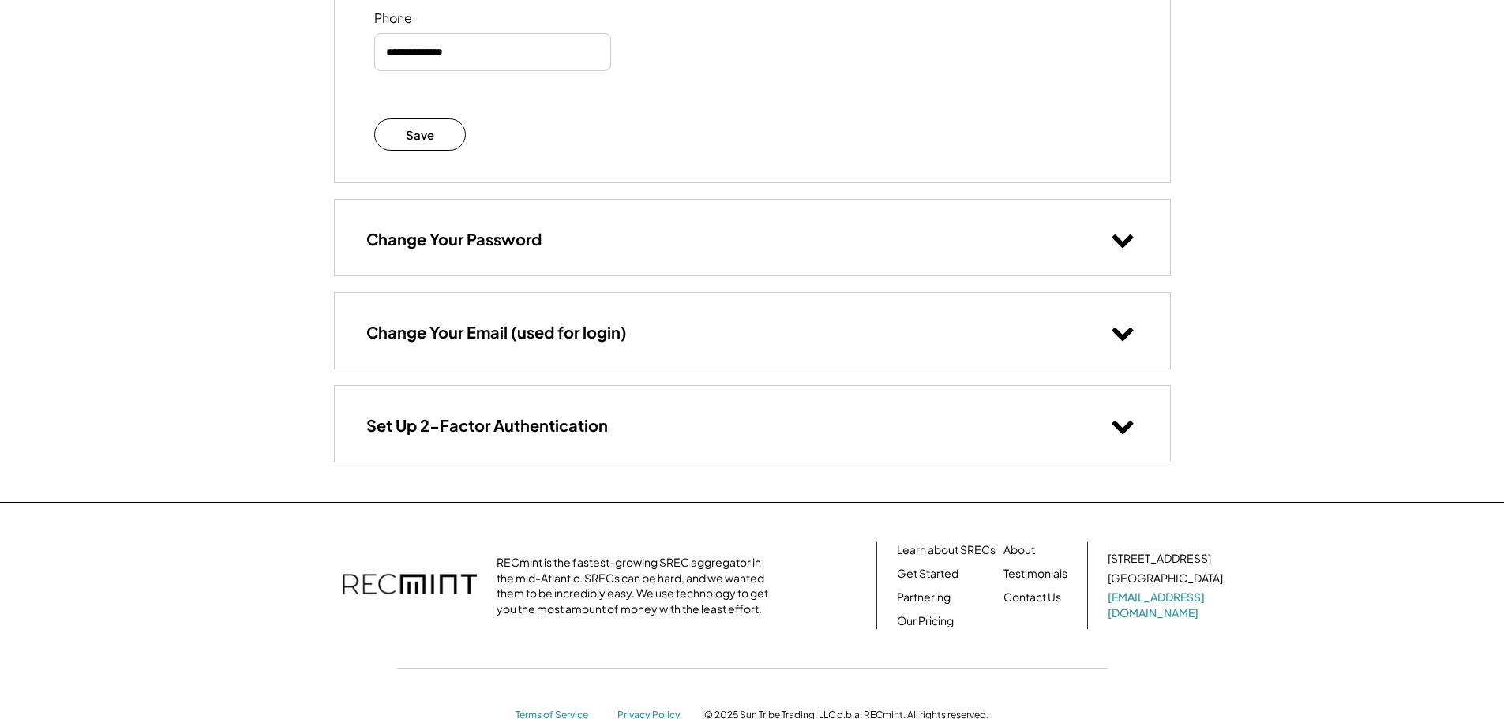
click at [1124, 236] on icon at bounding box center [1123, 239] width 24 height 24
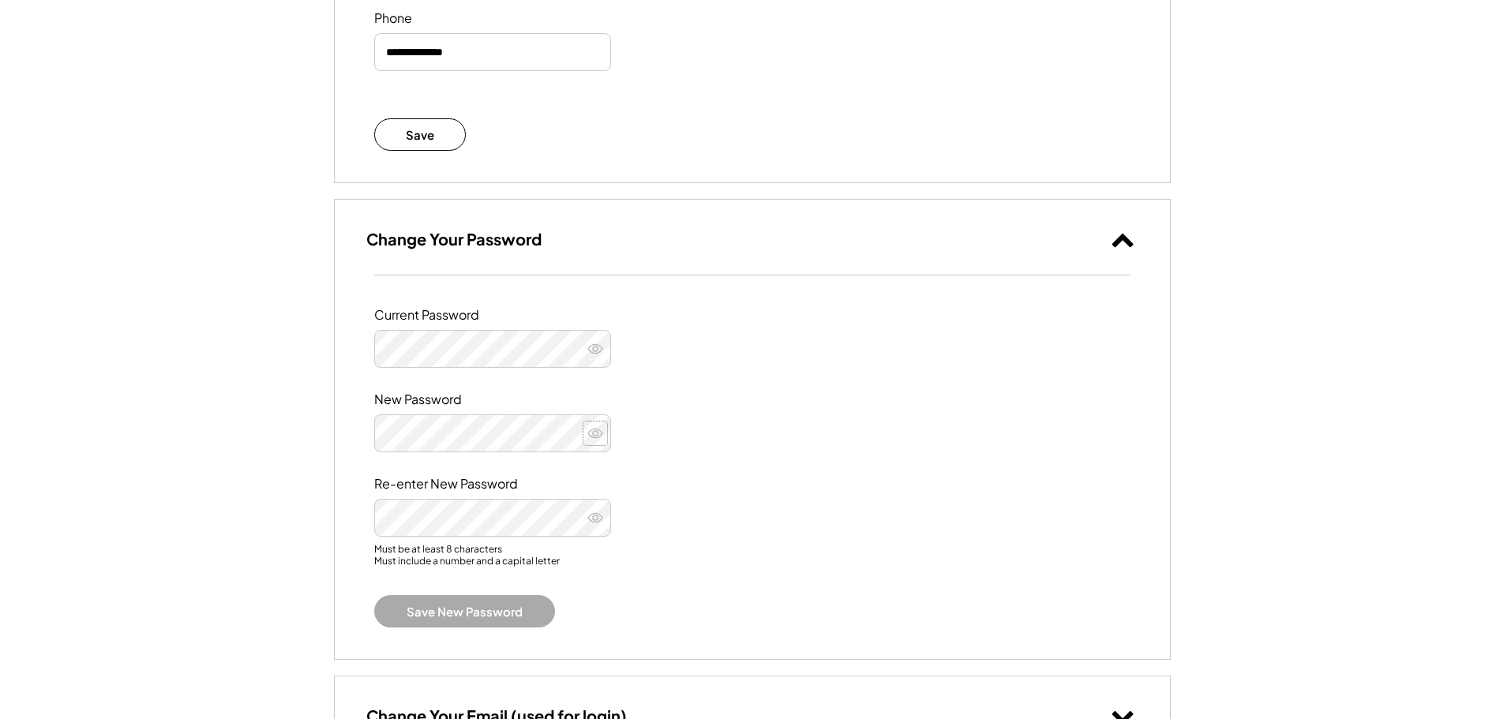
click at [594, 430] on icon at bounding box center [596, 434] width 16 height 16
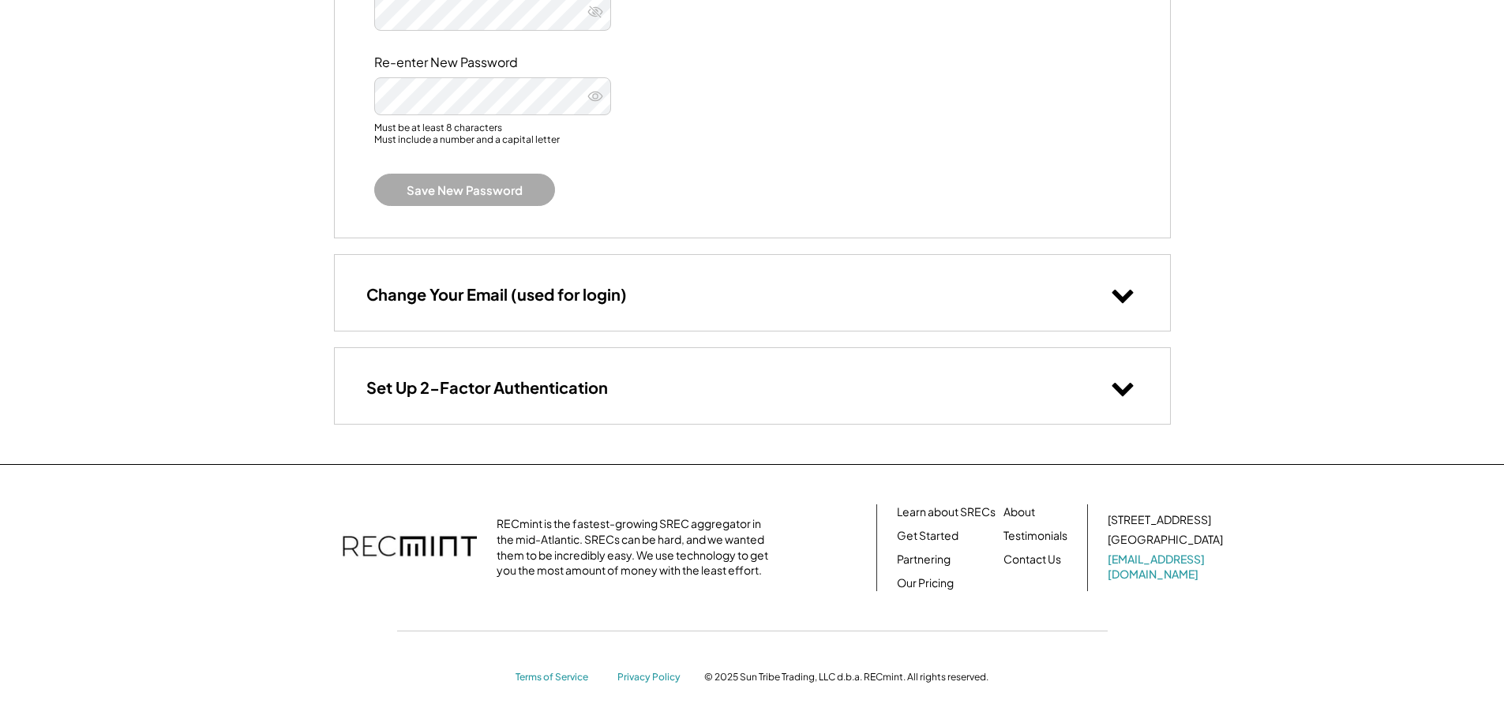
scroll to position [856, 0]
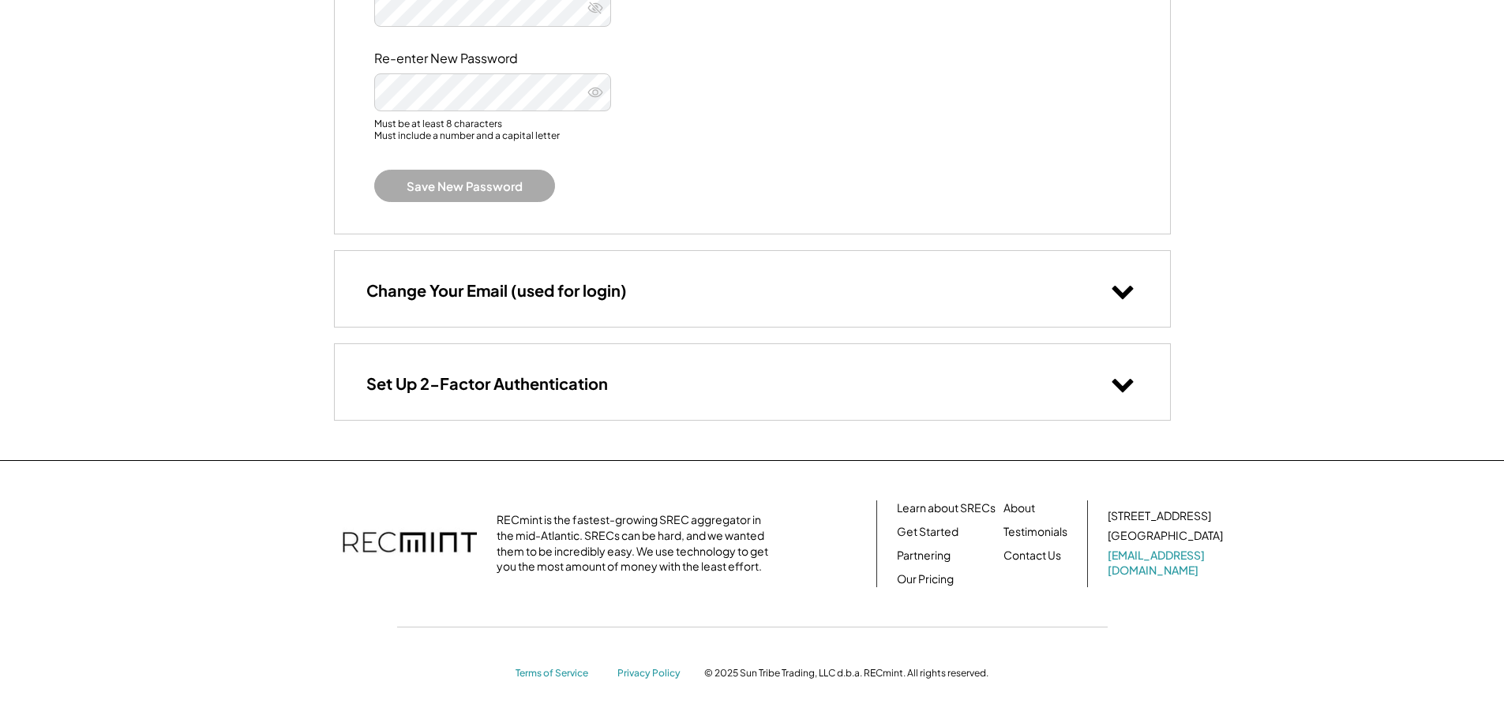
click at [1125, 289] on icon at bounding box center [1123, 291] width 24 height 24
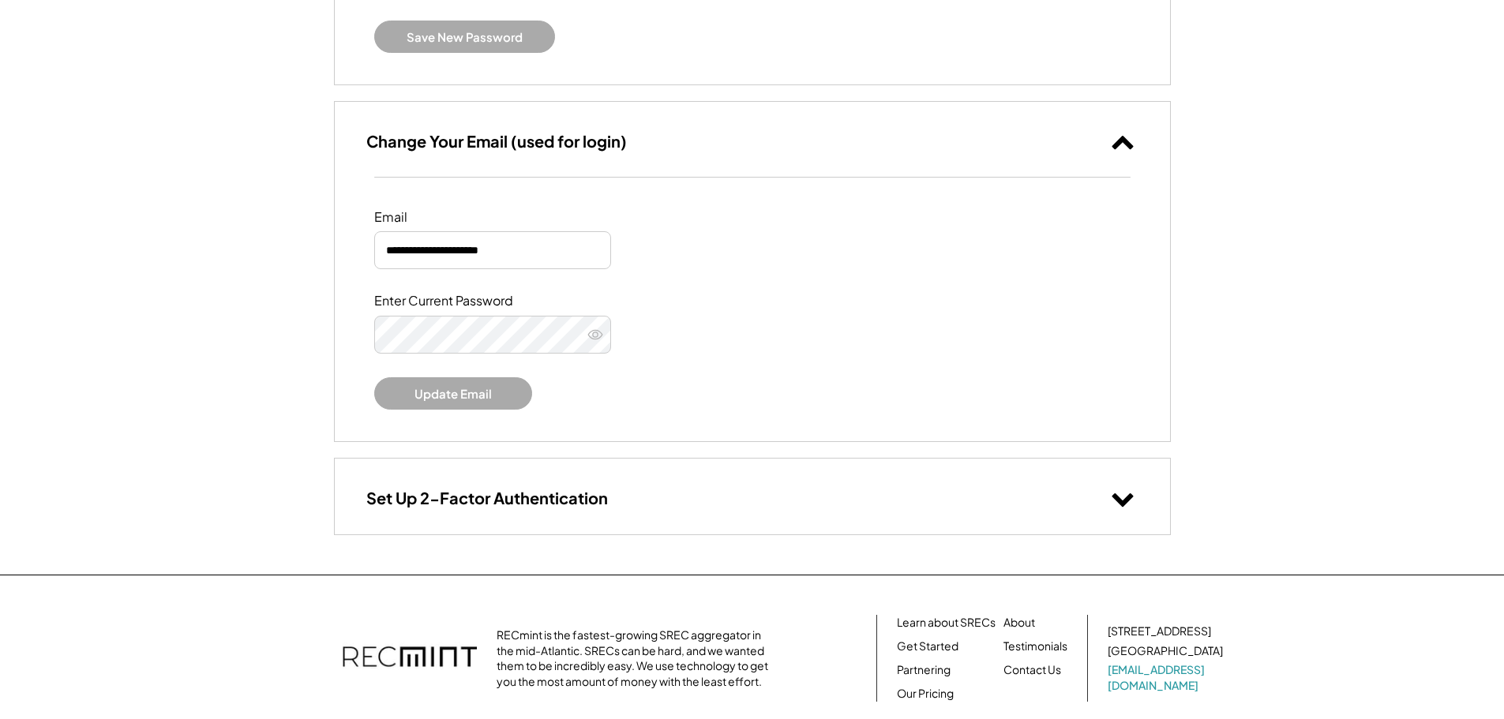
scroll to position [1043, 0]
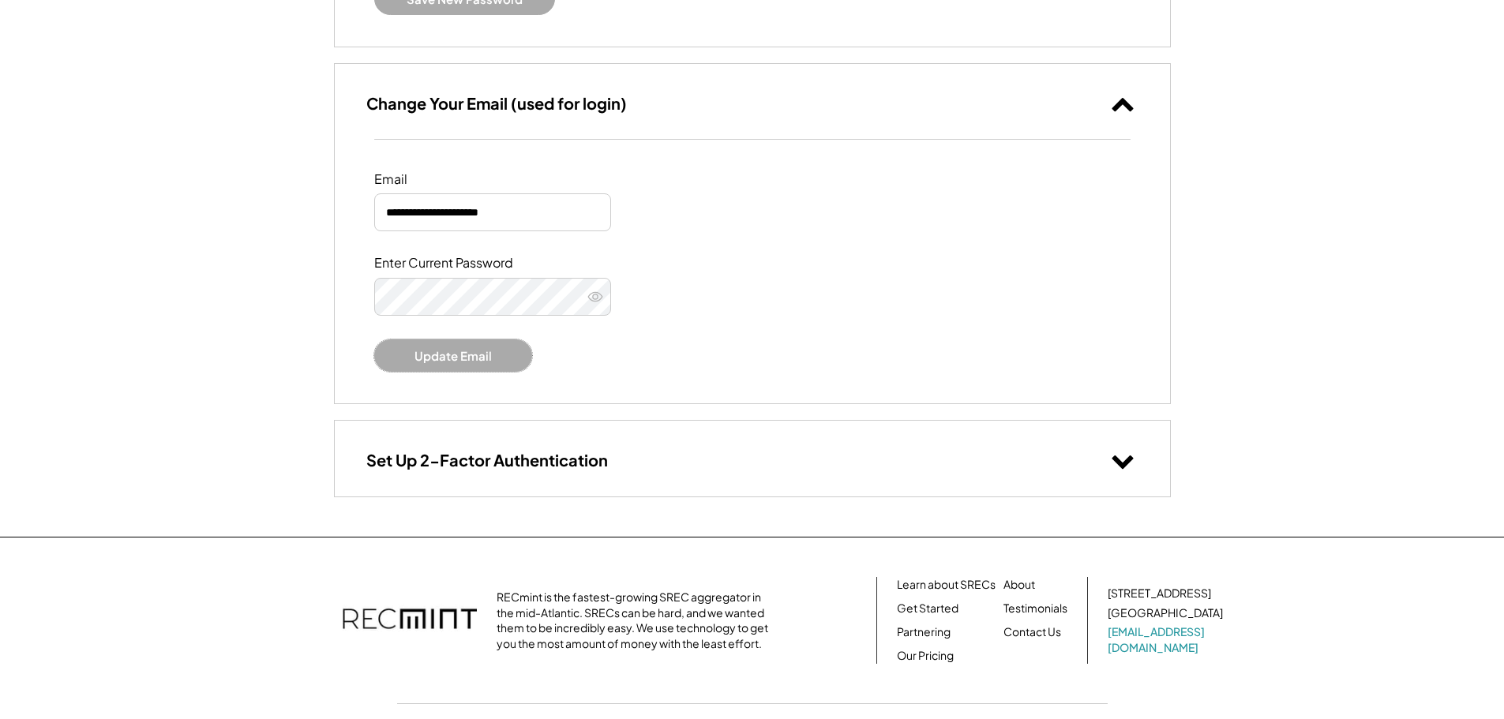
click at [458, 352] on button "Update Email" at bounding box center [453, 356] width 158 height 32
click at [601, 293] on icon at bounding box center [596, 297] width 16 height 16
click at [598, 298] on use at bounding box center [595, 297] width 15 height 12
click at [598, 298] on use at bounding box center [595, 297] width 14 height 9
click at [838, 291] on div "Enter Current Password" at bounding box center [752, 285] width 757 height 61
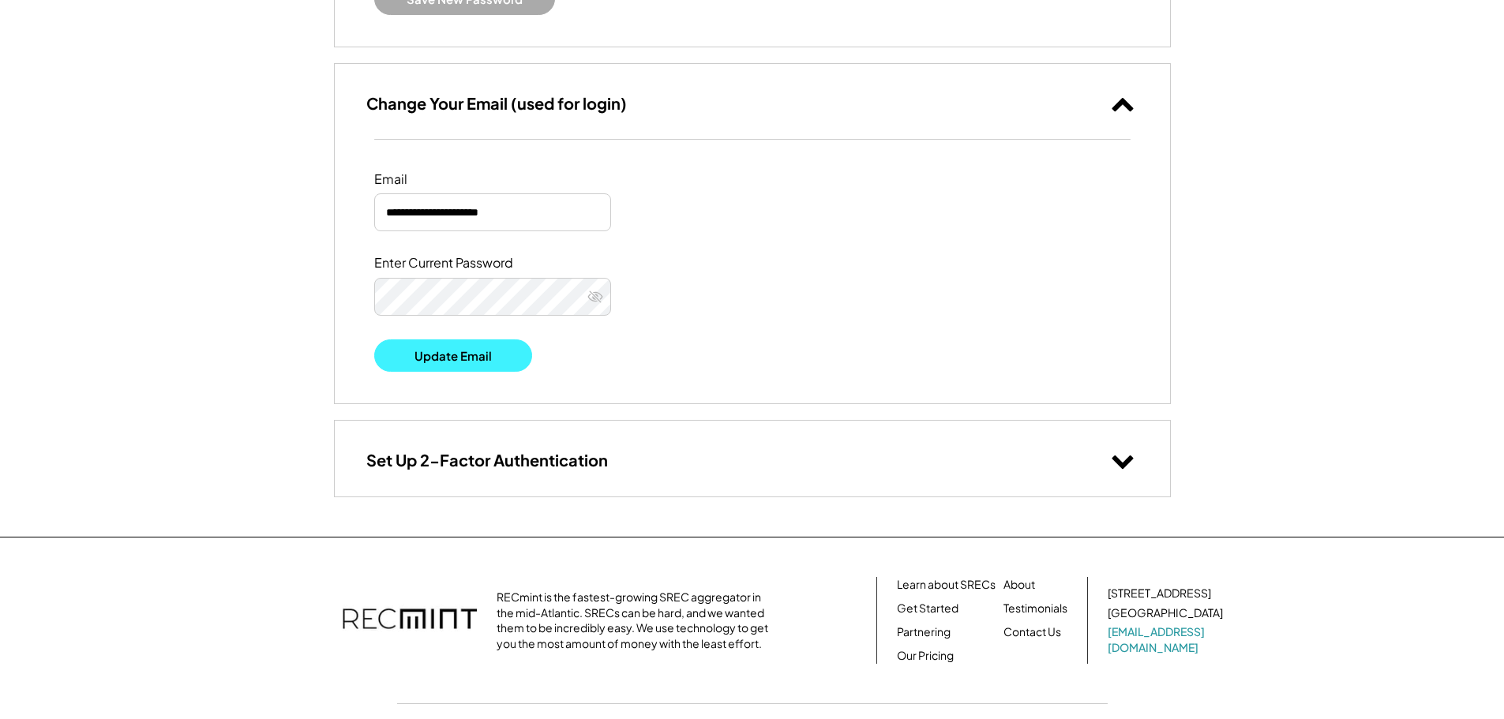
click at [484, 356] on button "Update Email" at bounding box center [453, 356] width 158 height 32
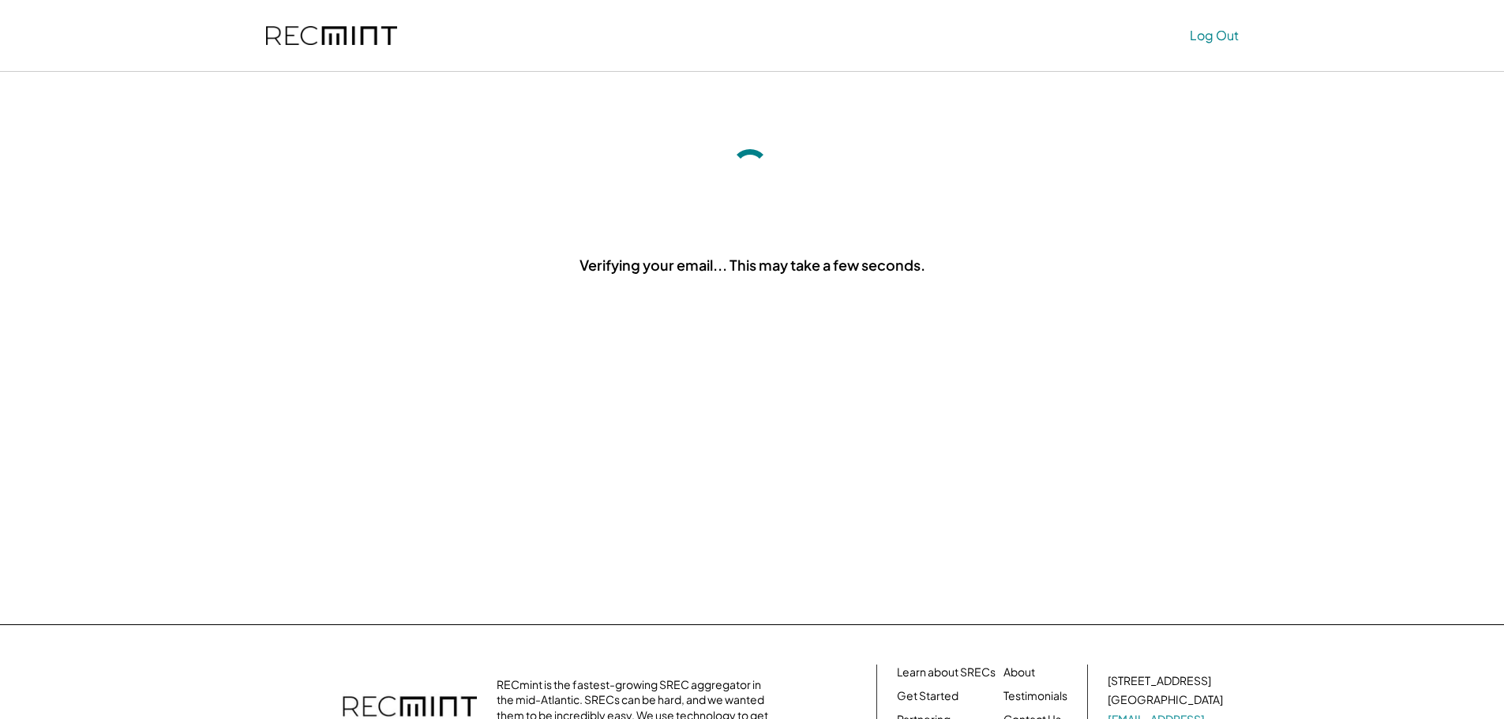
click at [1213, 36] on button "Log Out" at bounding box center [1214, 36] width 49 height 32
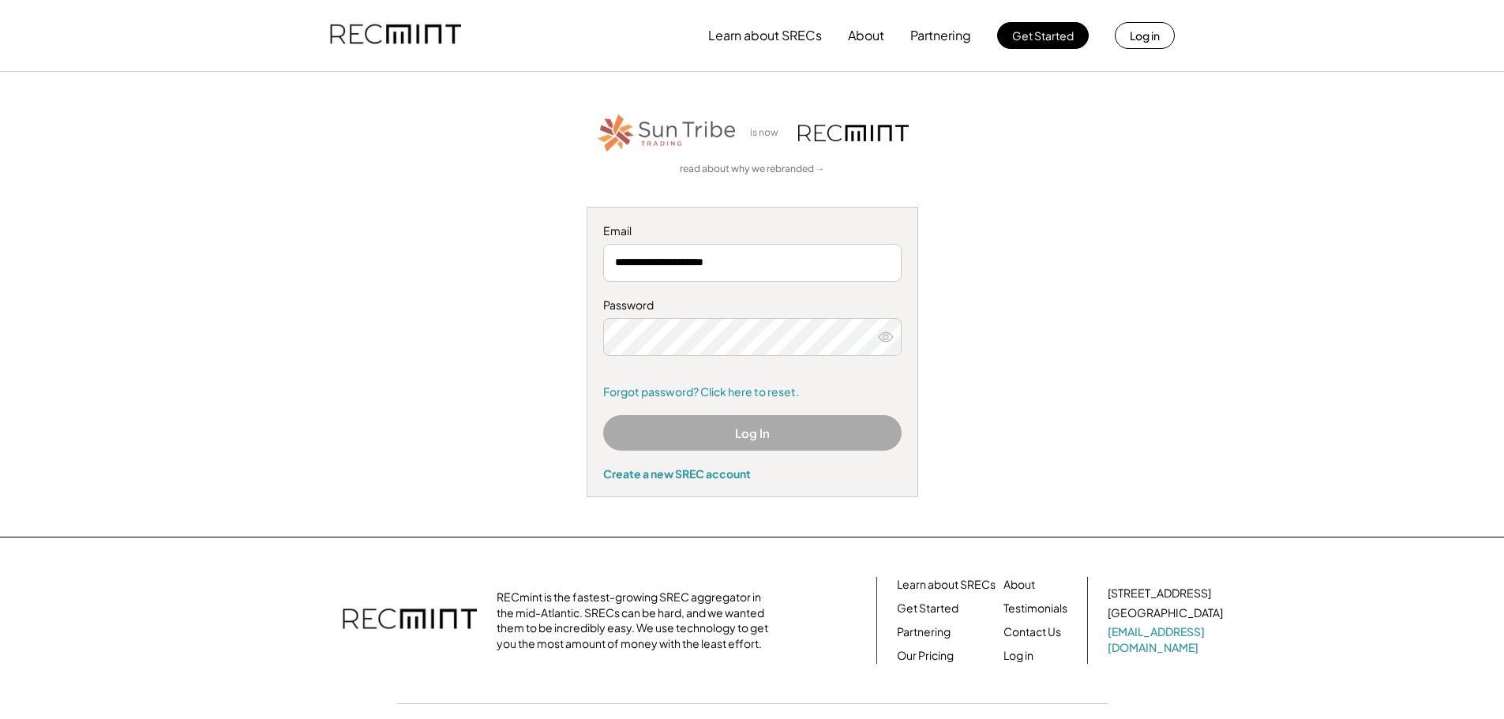
click at [768, 423] on button "Log In" at bounding box center [752, 433] width 299 height 36
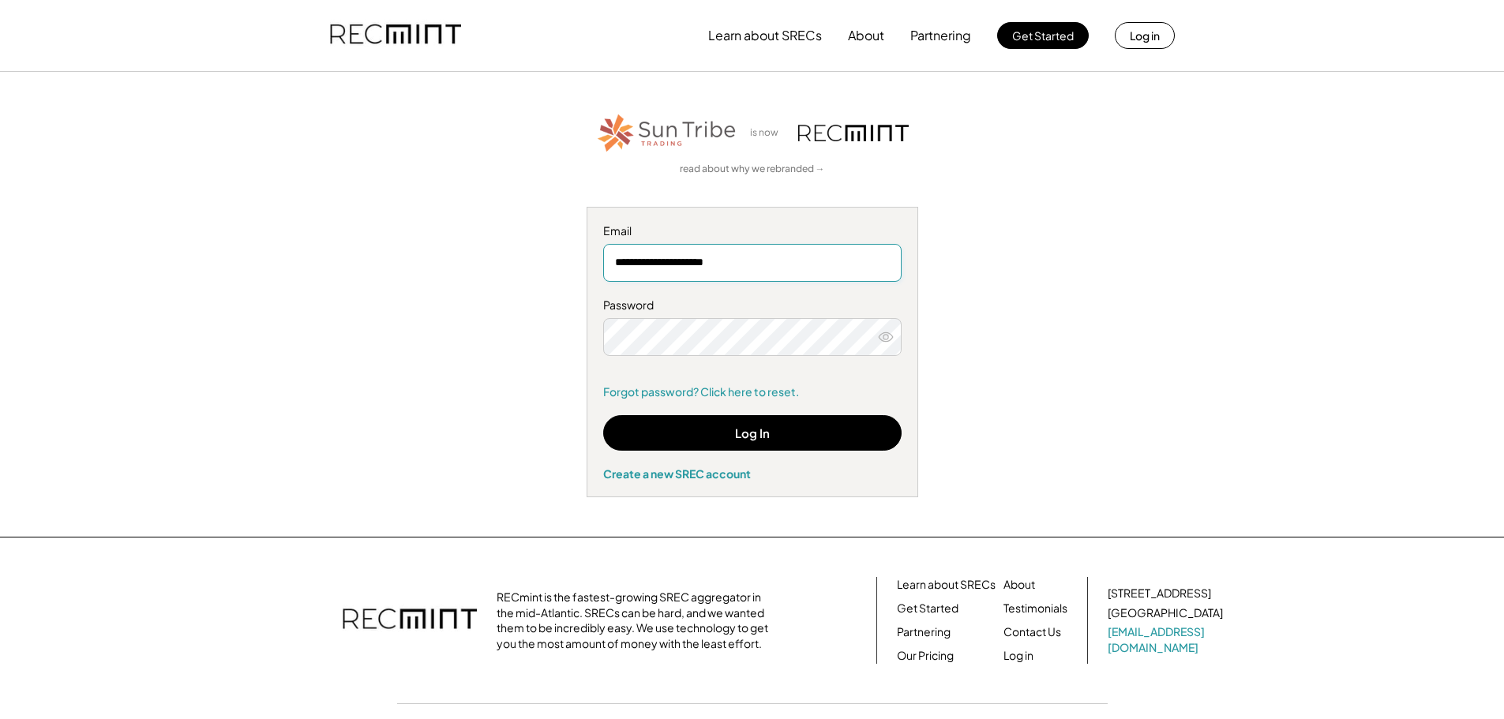
click at [636, 263] on input "**********" at bounding box center [752, 263] width 299 height 38
type input "**********"
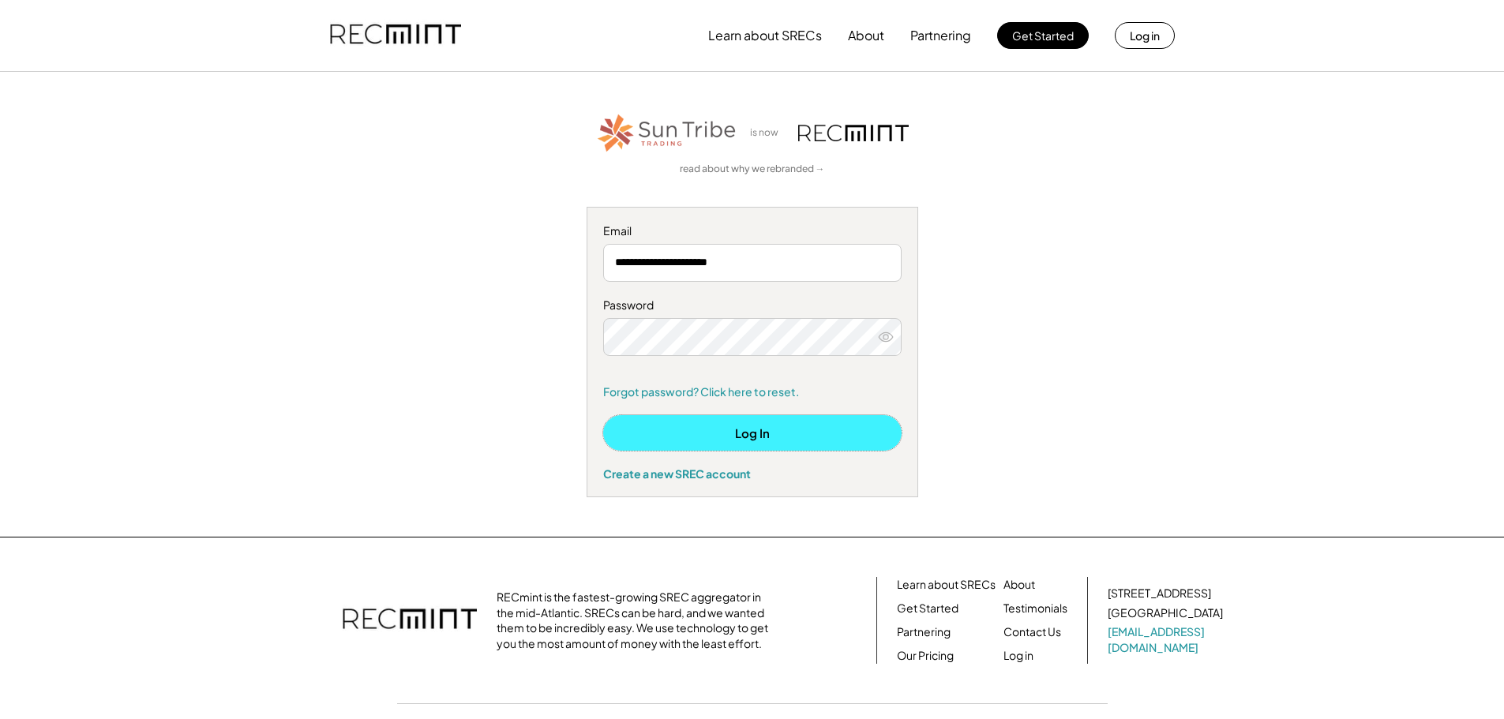
click at [775, 430] on button "Log In" at bounding box center [752, 433] width 299 height 36
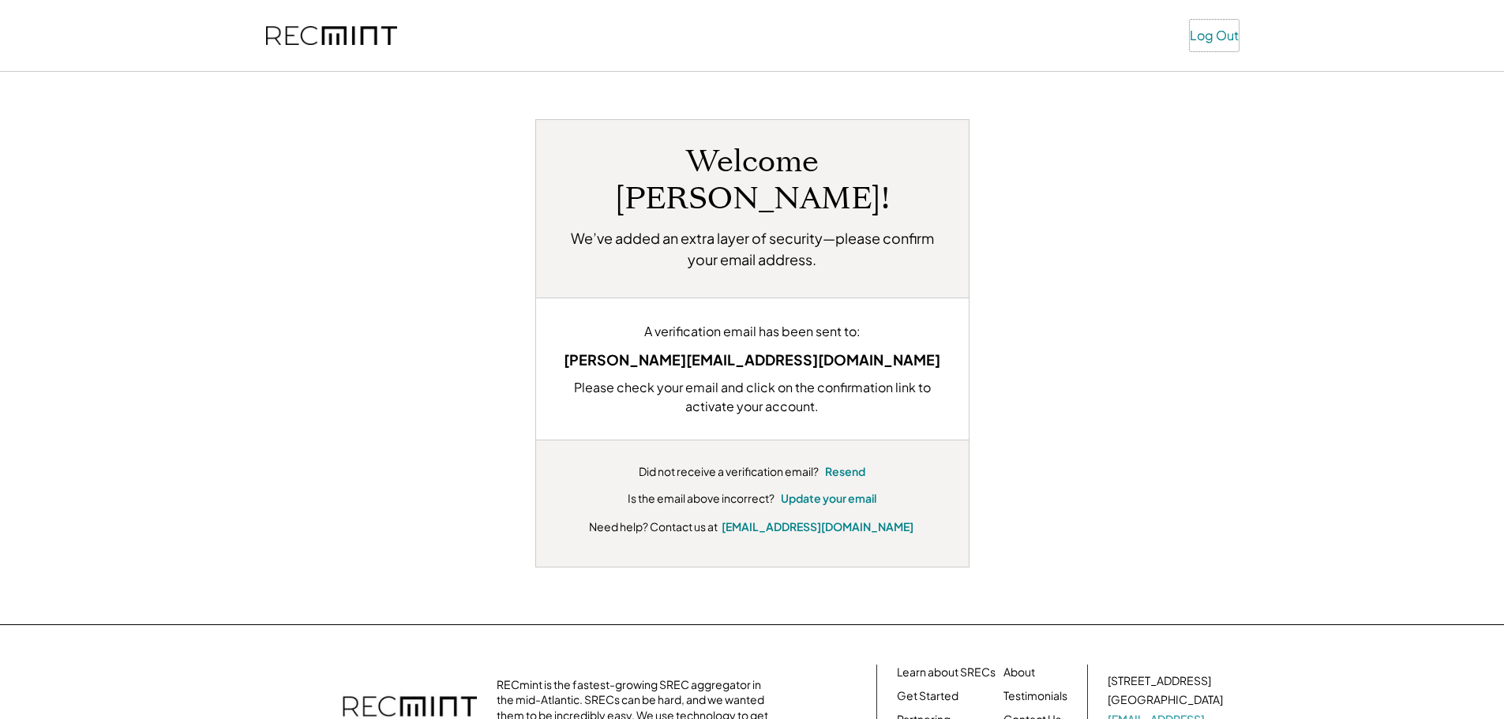
click at [1209, 36] on button "Log Out" at bounding box center [1214, 36] width 49 height 32
